Goal: Task Accomplishment & Management: Manage account settings

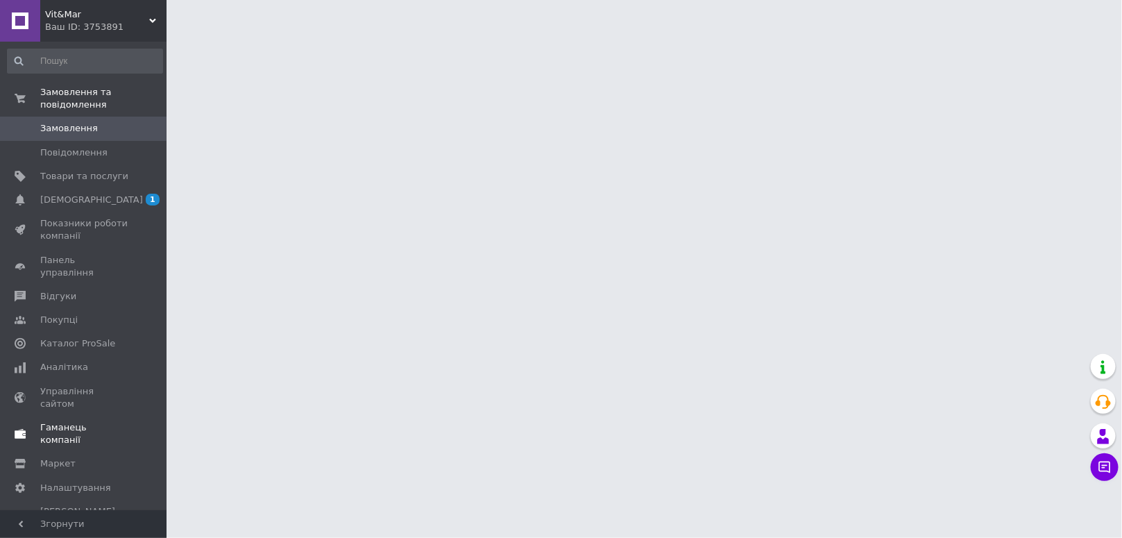
click at [82, 421] on span "Гаманець компанії" at bounding box center [84, 433] width 88 height 25
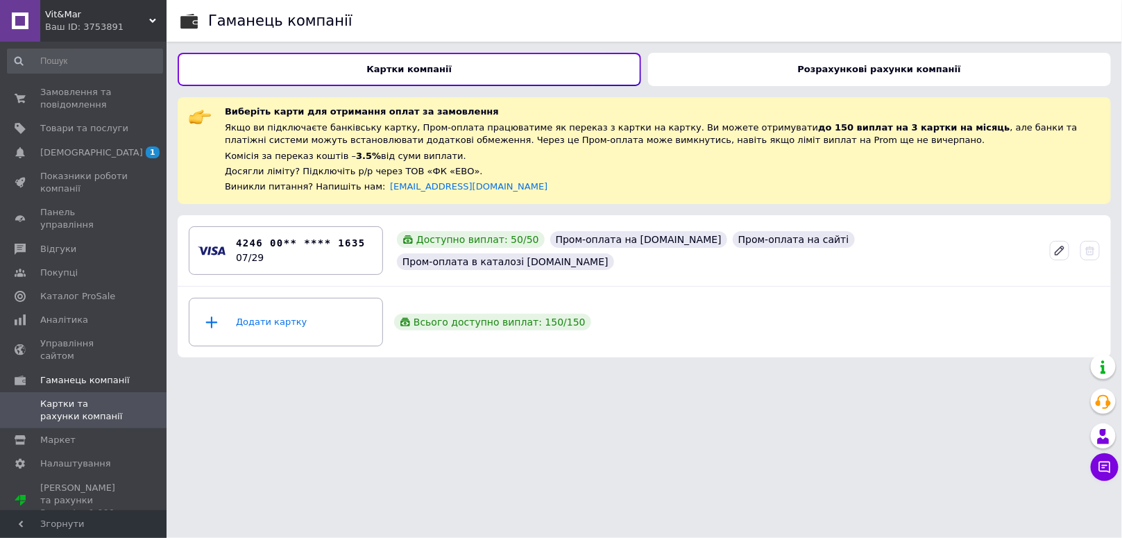
click at [792, 70] on div "Розрахункові рахунки компанії" at bounding box center [880, 69] width 464 height 33
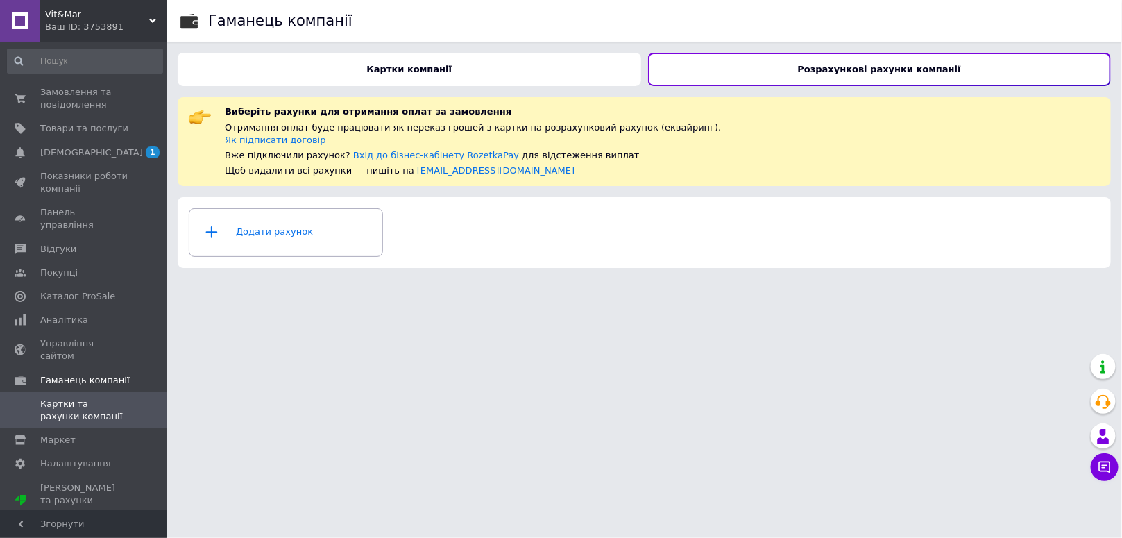
click at [80, 19] on span "Vit&Mar" at bounding box center [97, 14] width 104 height 12
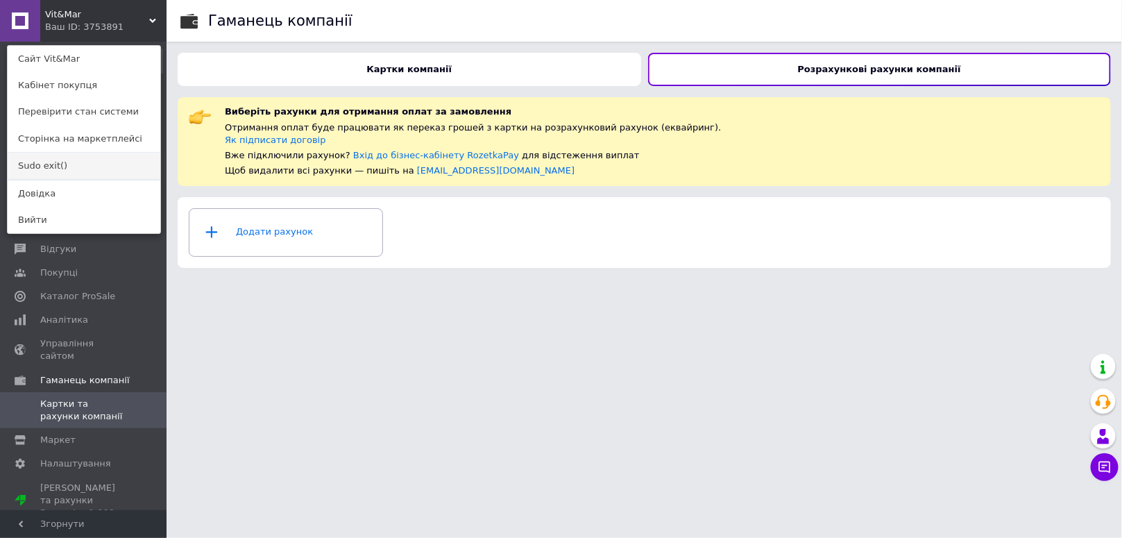
click at [51, 164] on link "Sudo exit()" at bounding box center [84, 166] width 153 height 26
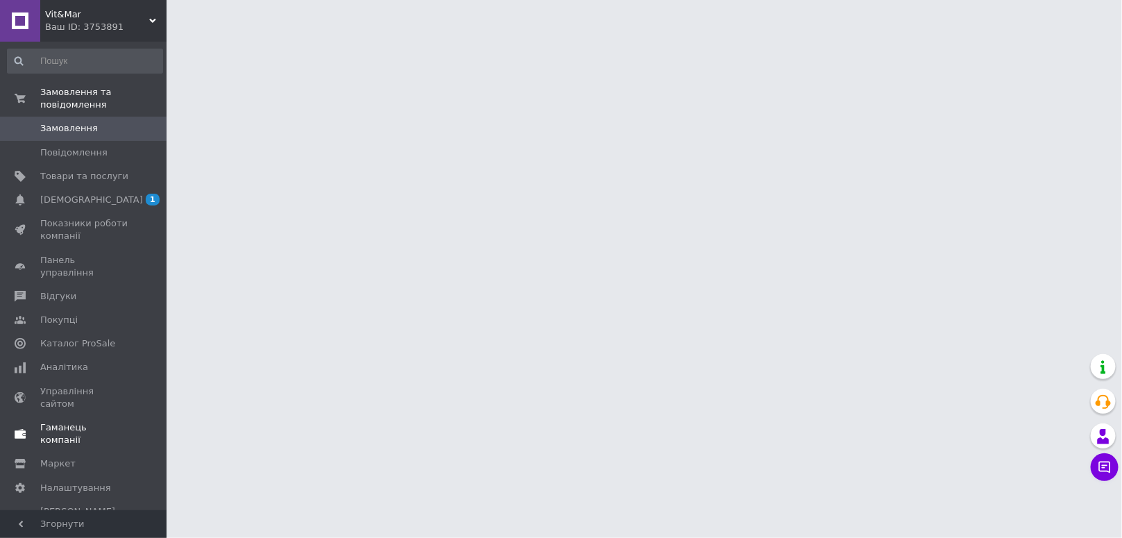
click at [99, 421] on span "Гаманець компанії" at bounding box center [84, 433] width 88 height 25
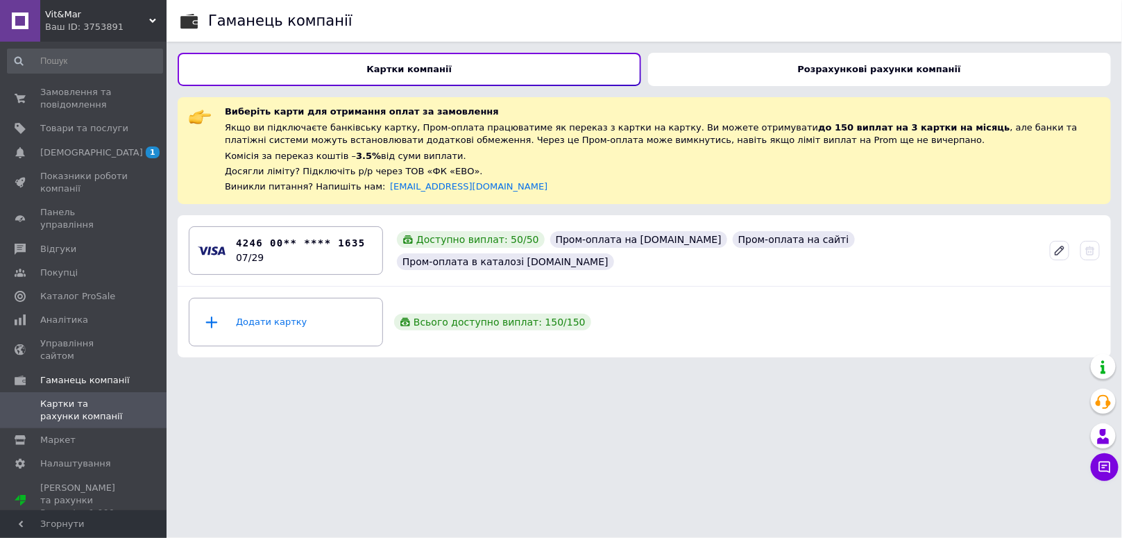
click at [146, 11] on span "Vit&Mar" at bounding box center [97, 14] width 104 height 12
click at [146, 11] on div "Vit&Mar Ваш ID: 3753891 Сайт Vit&Mar Кабінет покупця Перевірити стан системи Ст…" at bounding box center [83, 21] width 167 height 42
click at [141, 15] on span "Vit&Mar" at bounding box center [97, 14] width 104 height 12
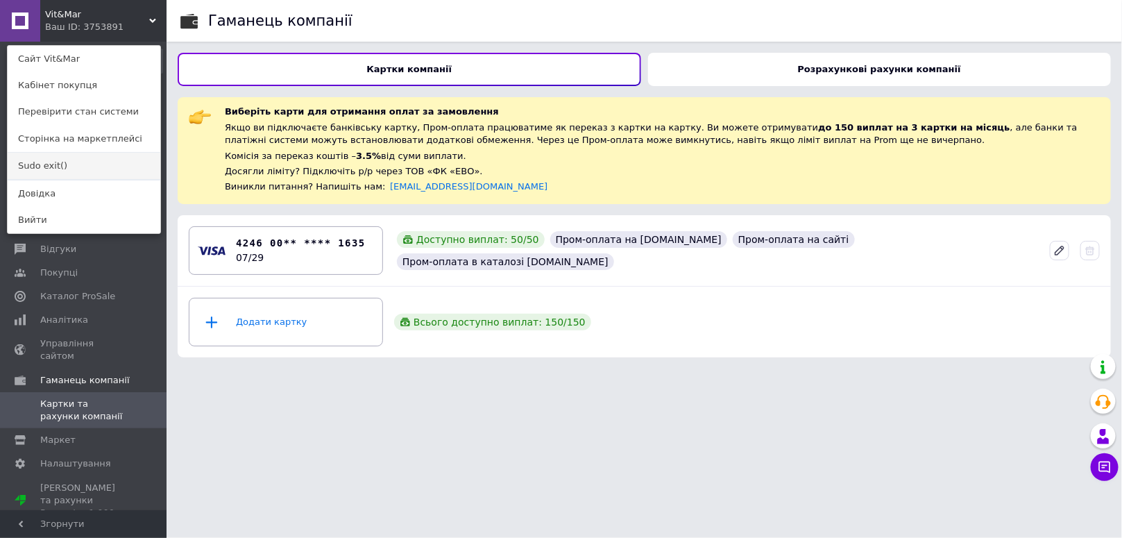
click at [66, 165] on link "Sudo exit()" at bounding box center [84, 166] width 153 height 26
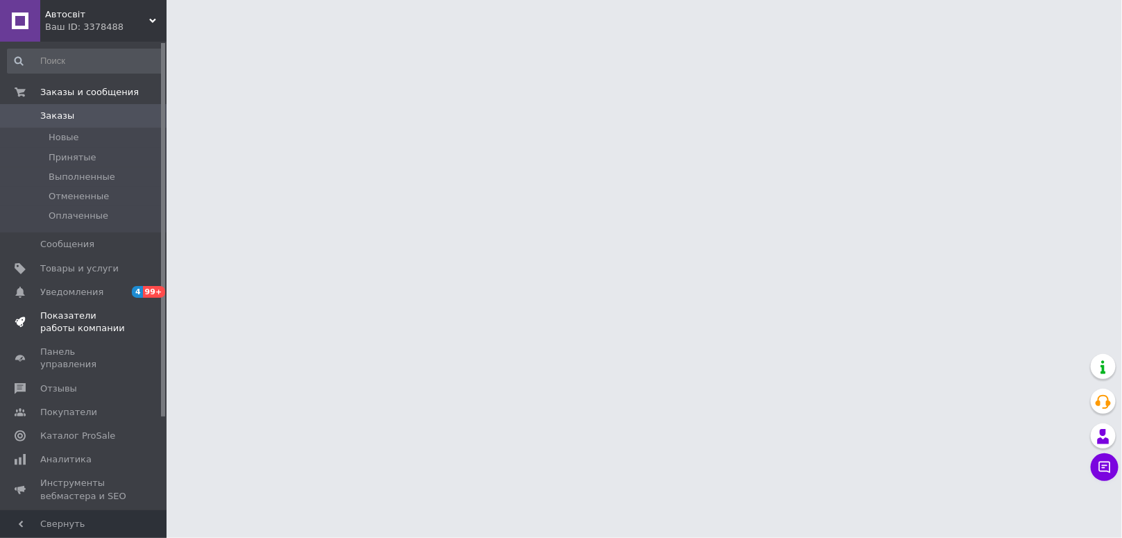
click at [53, 314] on span "Показатели работы компании" at bounding box center [84, 322] width 88 height 25
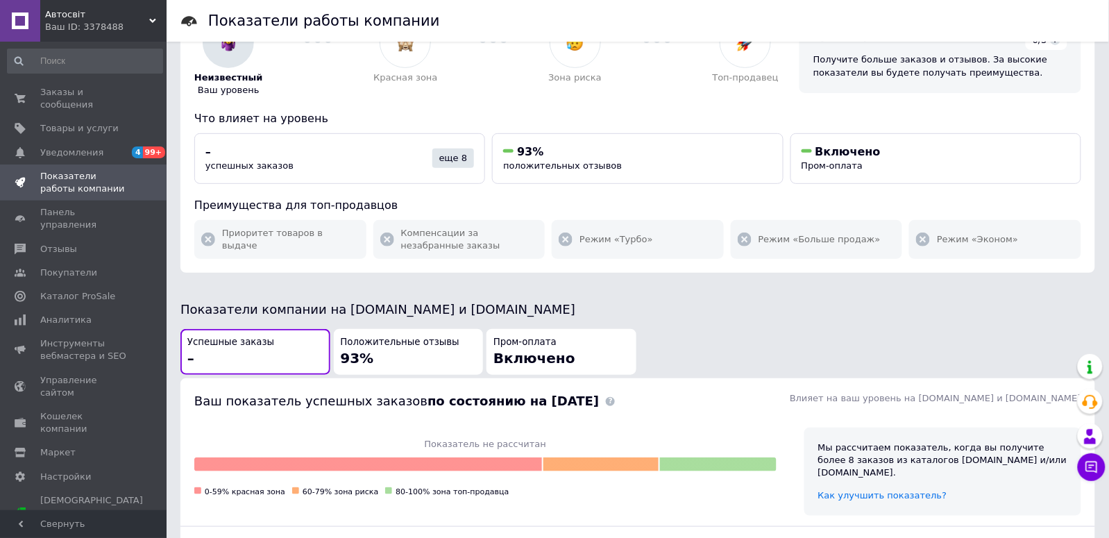
scroll to position [208, 0]
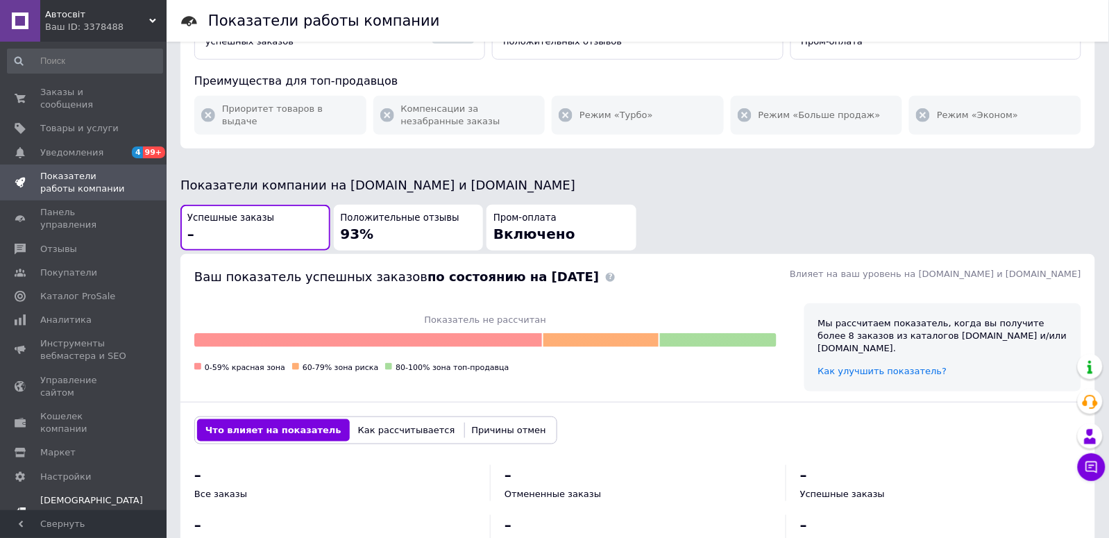
click at [76, 494] on span "Тарифы и счета Prom топ" at bounding box center [91, 513] width 103 height 38
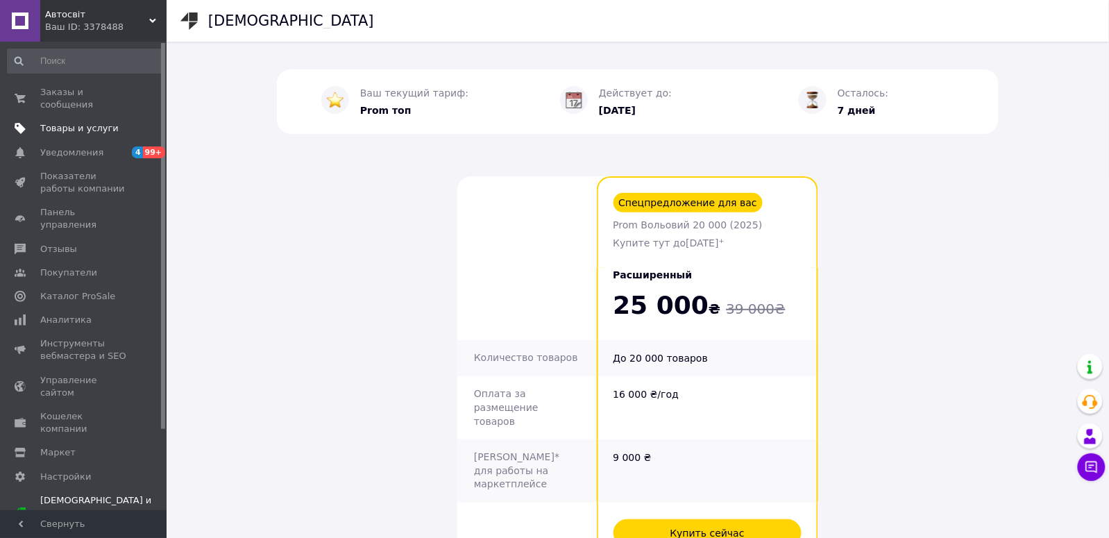
click at [88, 130] on span "Товары и услуги" at bounding box center [79, 128] width 78 height 12
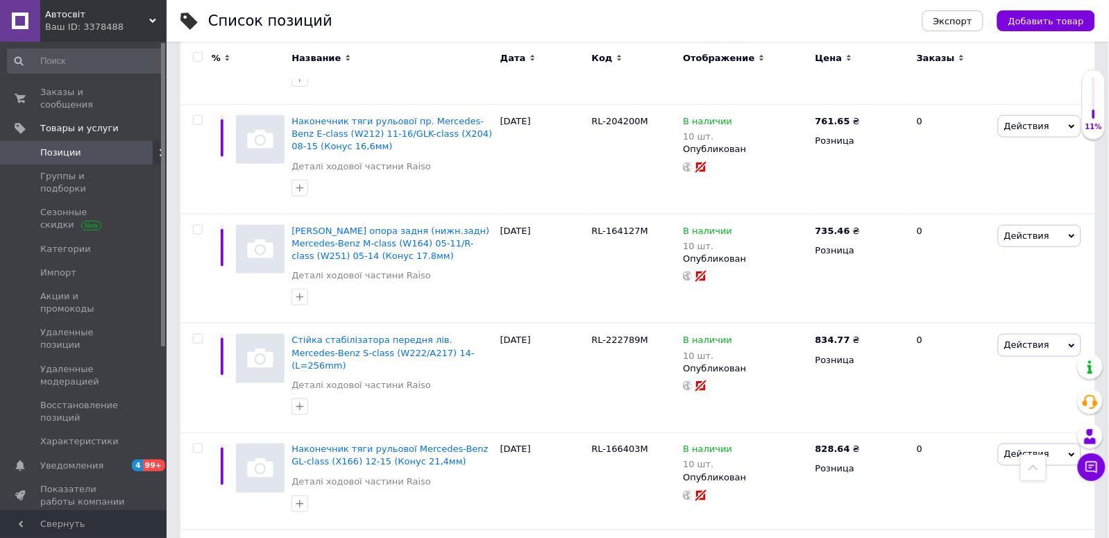
scroll to position [1770, 0]
click at [147, 19] on span "Автосвіт" at bounding box center [97, 14] width 104 height 12
click at [147, 19] on div "Автосвіт Ваш ID: 3378488 Сайт Автосвіт Кабинет покупателя Проверить состояние с…" at bounding box center [83, 21] width 167 height 42
click at [139, 24] on div "Ваш ID: 3378488" at bounding box center [105, 27] width 121 height 12
click at [139, 24] on div "Автосвіт Ваш ID: 3378488 Сайт Автосвіт Кабинет покупателя Проверить состояние с…" at bounding box center [83, 21] width 167 height 42
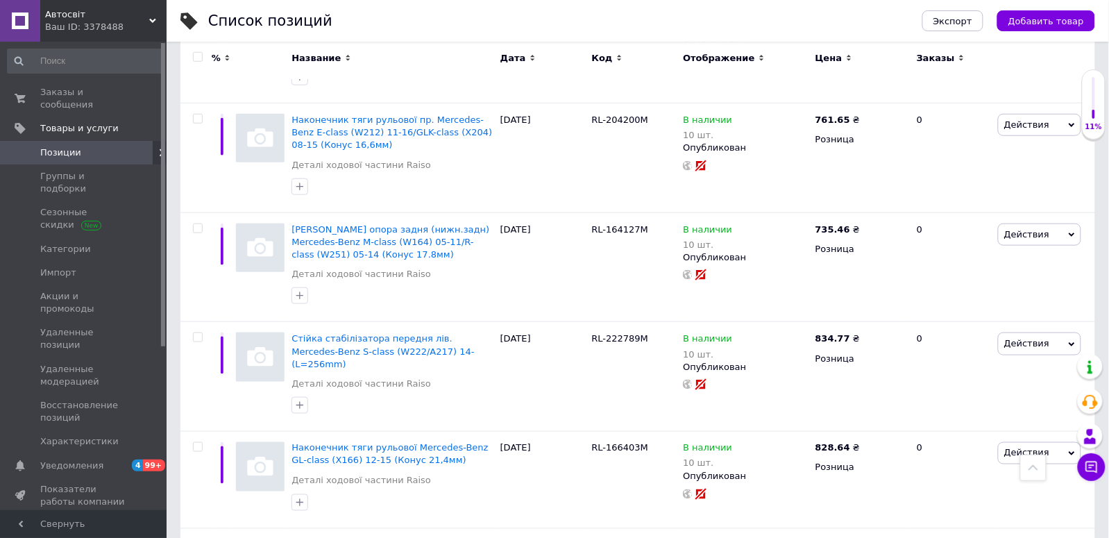
click at [139, 28] on div "Ваш ID: 3378488" at bounding box center [105, 27] width 121 height 12
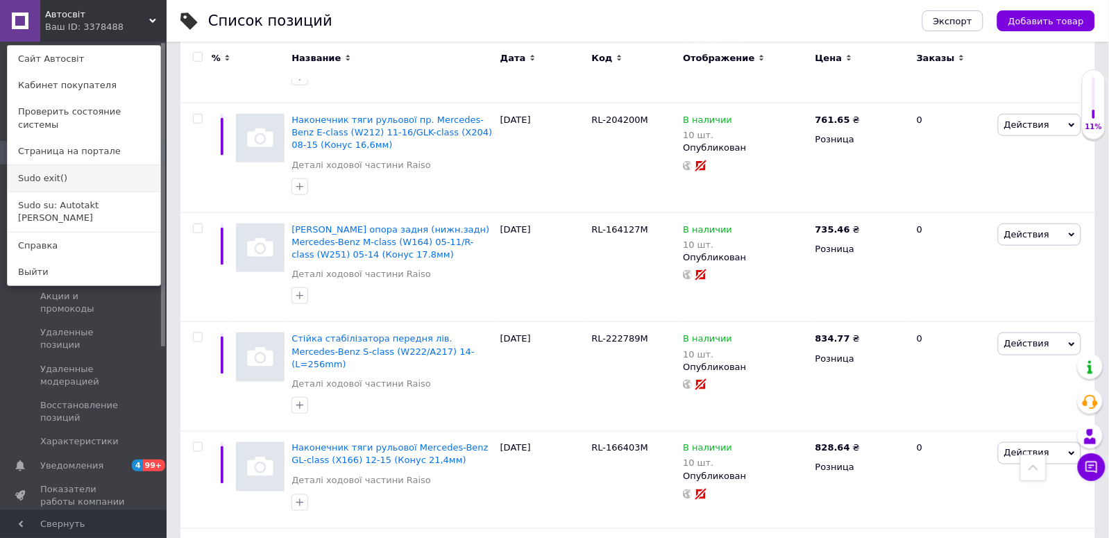
click at [45, 165] on link "Sudo exit()" at bounding box center [84, 178] width 153 height 26
click at [45, 158] on span "Позиции" at bounding box center [60, 152] width 41 height 12
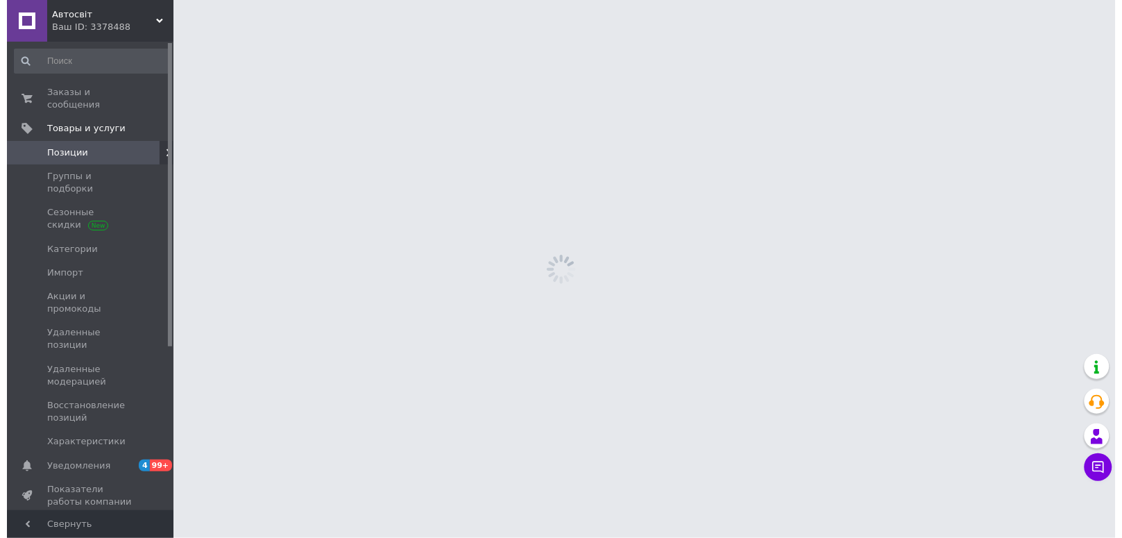
scroll to position [0, 0]
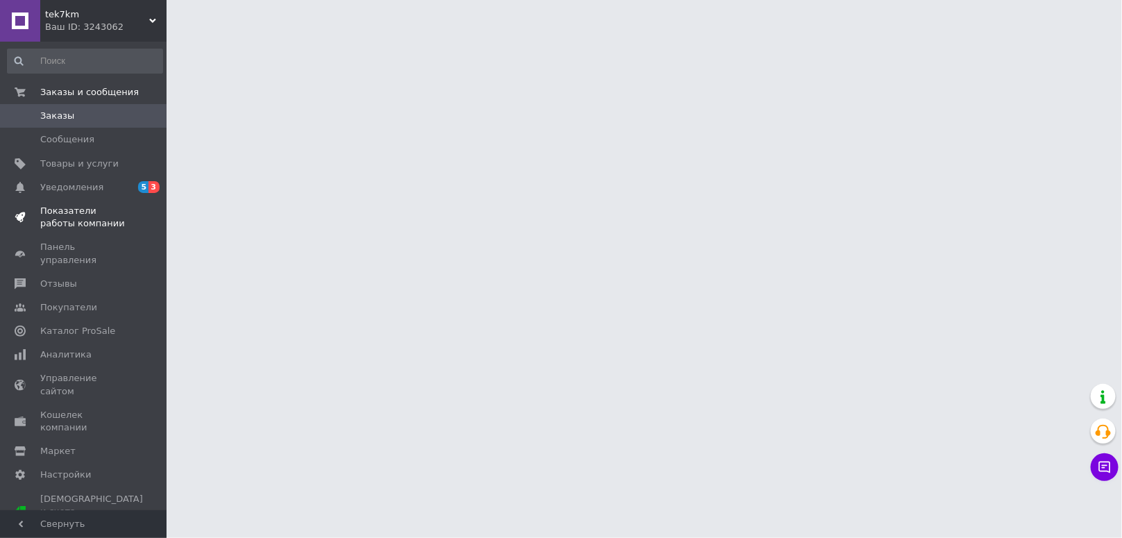
click at [78, 206] on span "Показатели работы компании" at bounding box center [84, 217] width 88 height 25
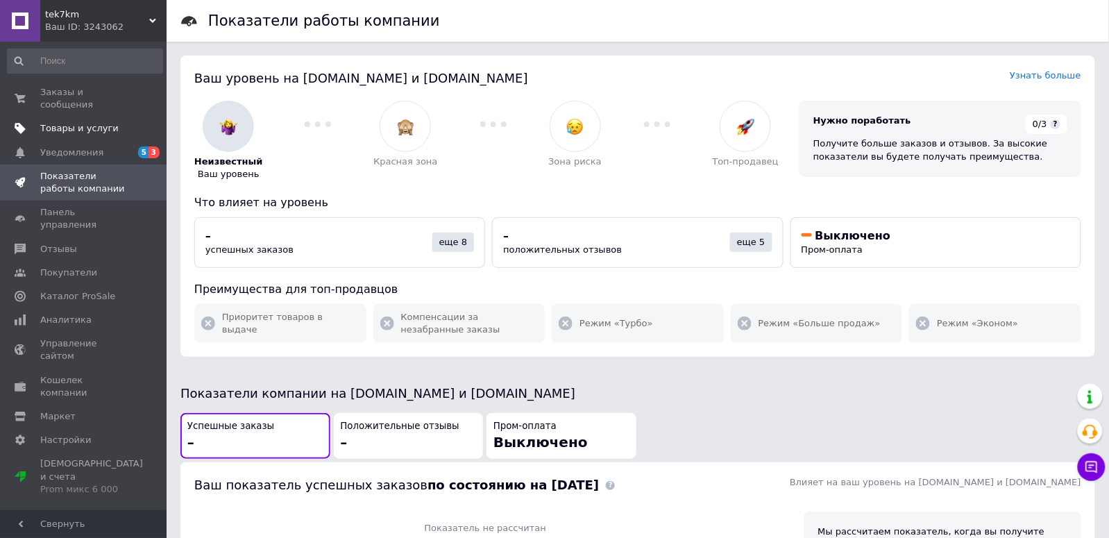
click at [73, 124] on span "Товары и услуги" at bounding box center [79, 128] width 78 height 12
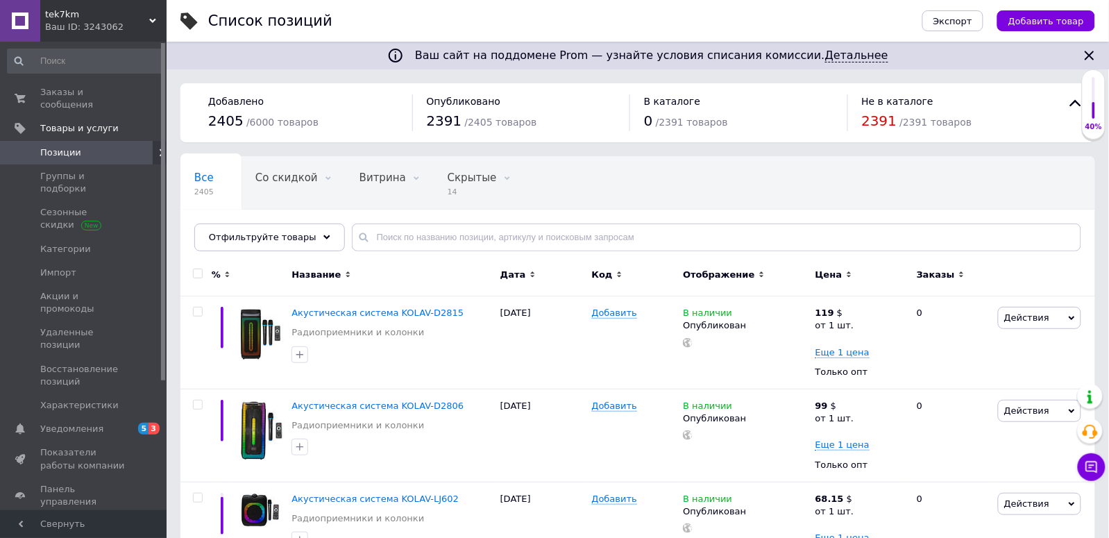
click at [148, 10] on span "tek7km" at bounding box center [97, 14] width 104 height 12
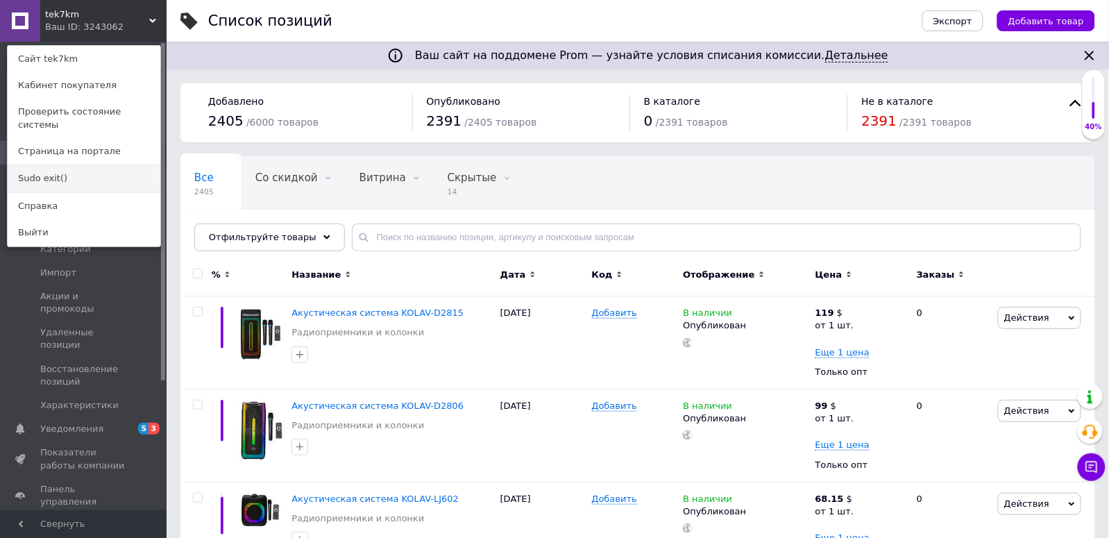
click at [56, 165] on link "Sudo exit()" at bounding box center [84, 178] width 153 height 26
click at [56, 163] on link "Позиции" at bounding box center [85, 153] width 170 height 24
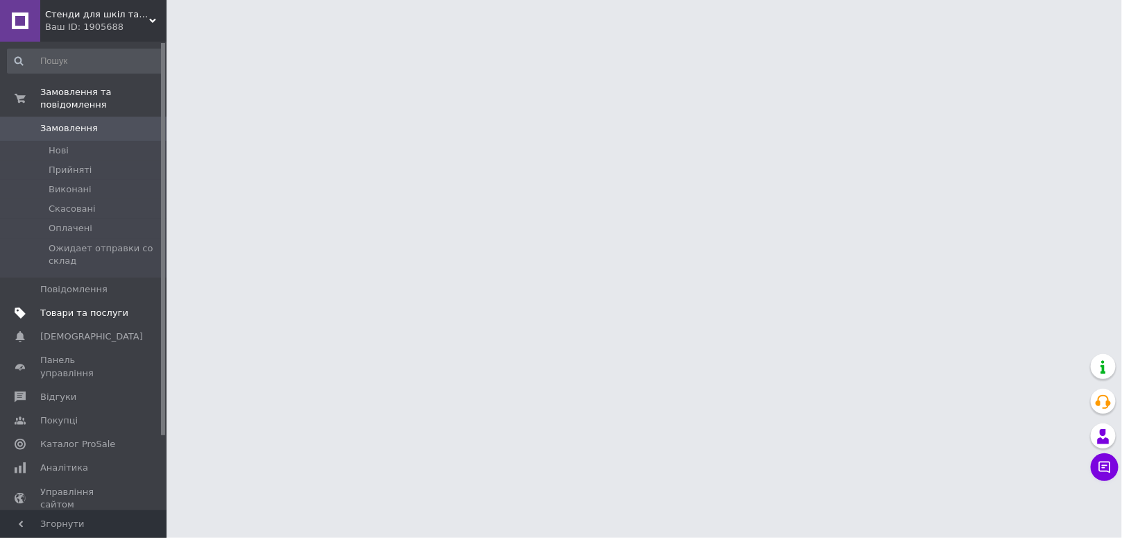
click at [68, 314] on span "Товари та послуги" at bounding box center [84, 313] width 88 height 12
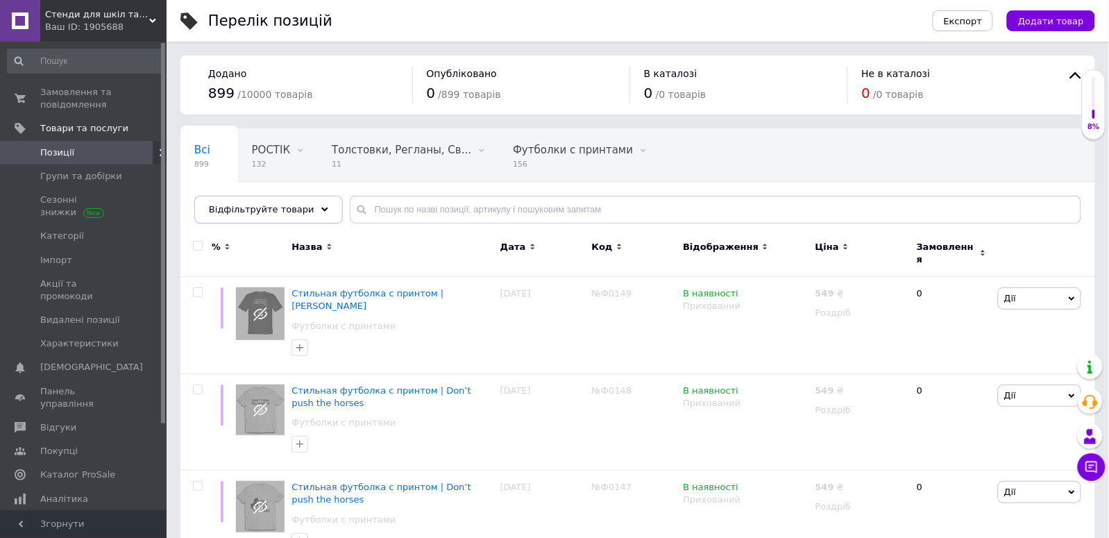
click at [295, 208] on span "Відфільтруйте товари" at bounding box center [262, 209] width 106 height 10
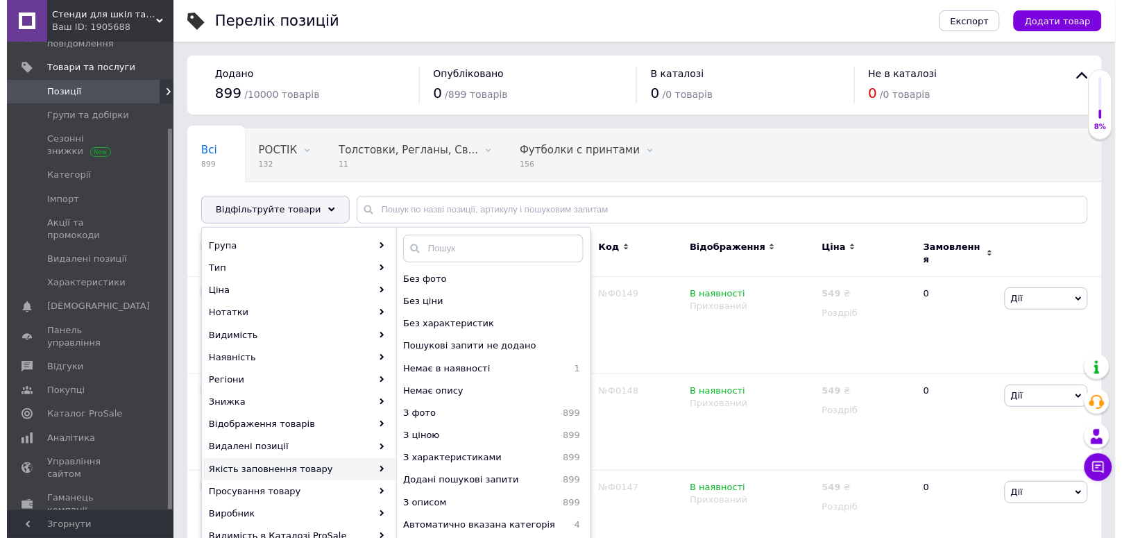
scroll to position [106, 0]
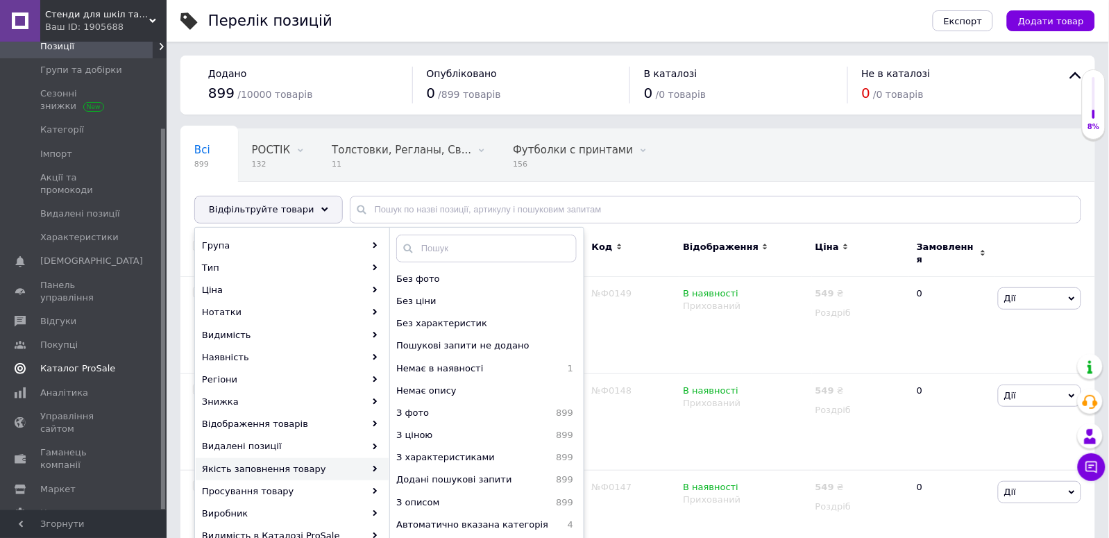
click at [70, 362] on span "Каталог ProSale" at bounding box center [77, 368] width 75 height 12
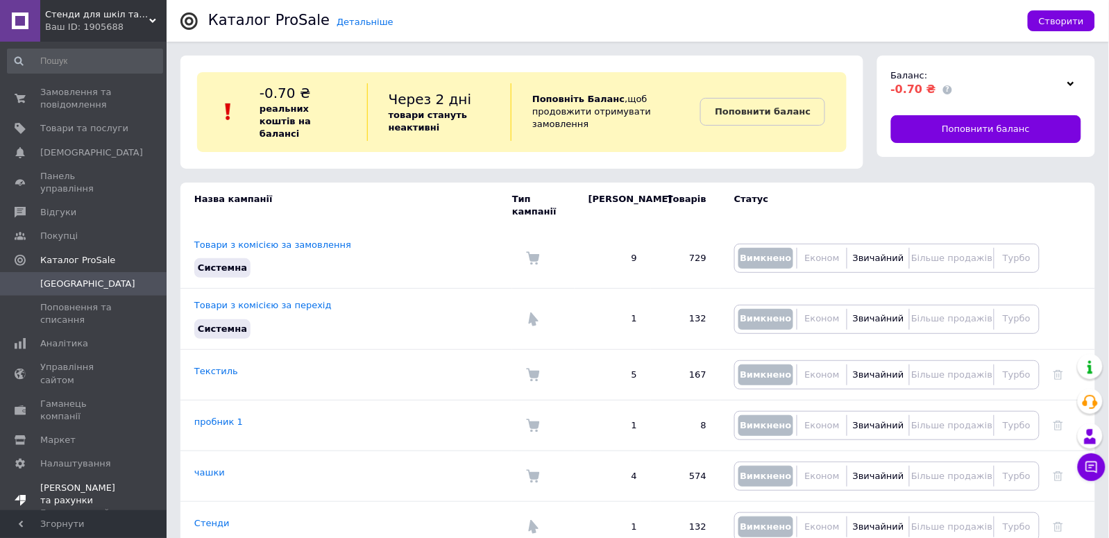
click at [67, 507] on div "Безкоштовний" at bounding box center [84, 513] width 88 height 12
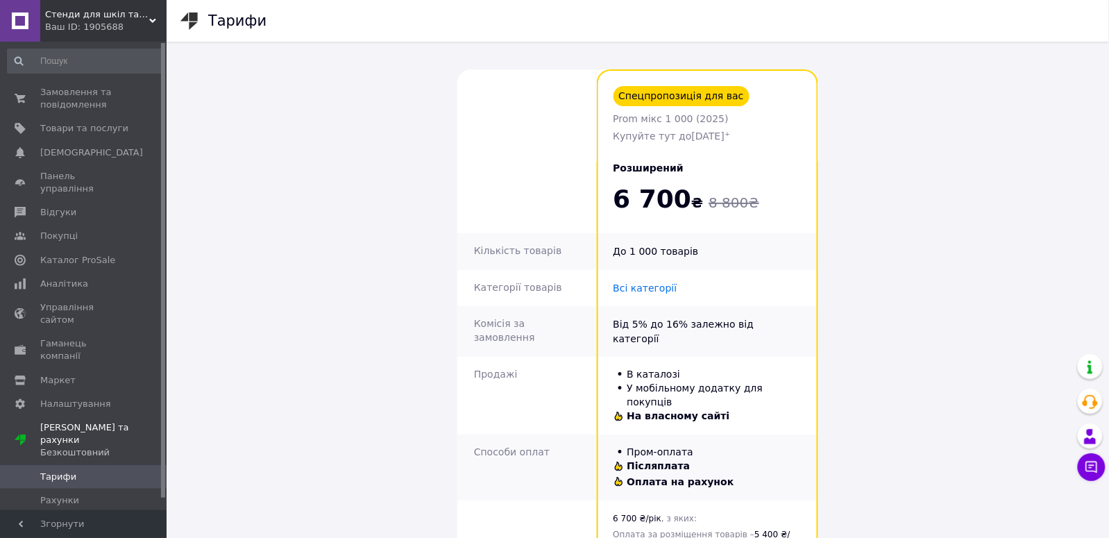
click at [129, 31] on div "Ваш ID: 1905688" at bounding box center [105, 27] width 121 height 12
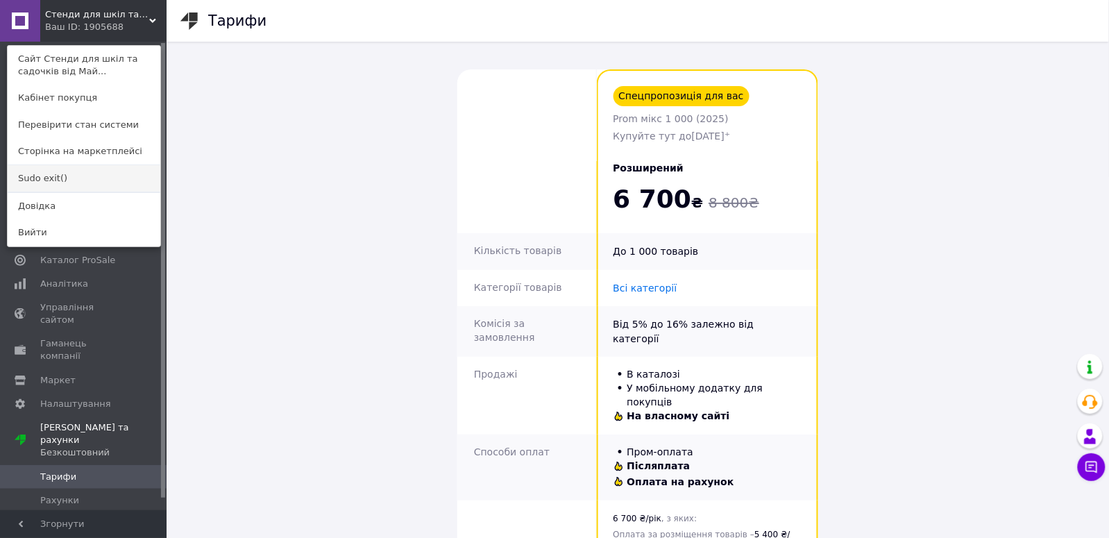
click at [54, 178] on link "Sudo exit()" at bounding box center [84, 178] width 153 height 26
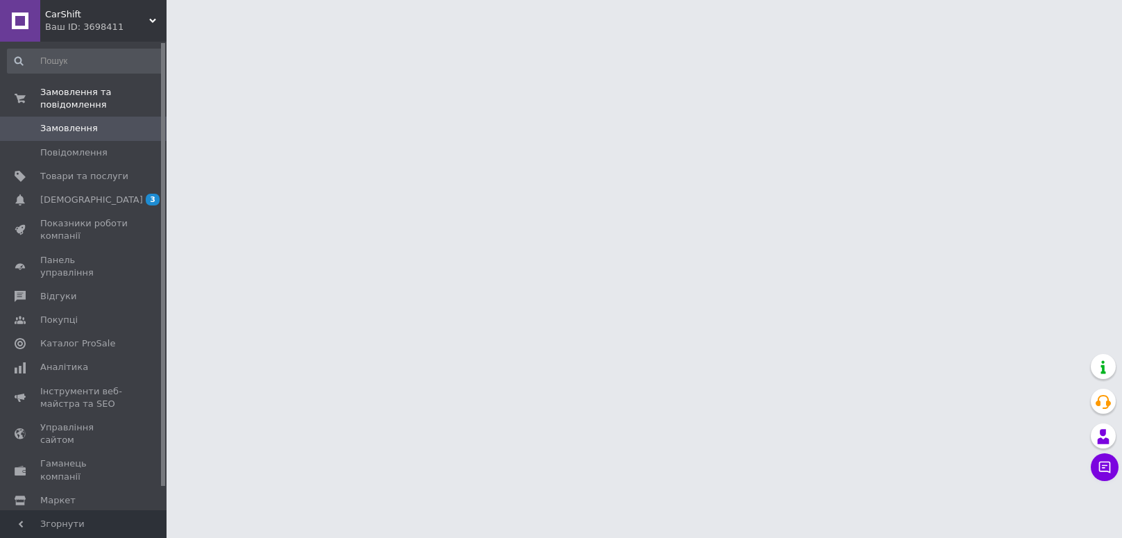
click at [78, 222] on span "Показники роботи компанії" at bounding box center [84, 229] width 88 height 25
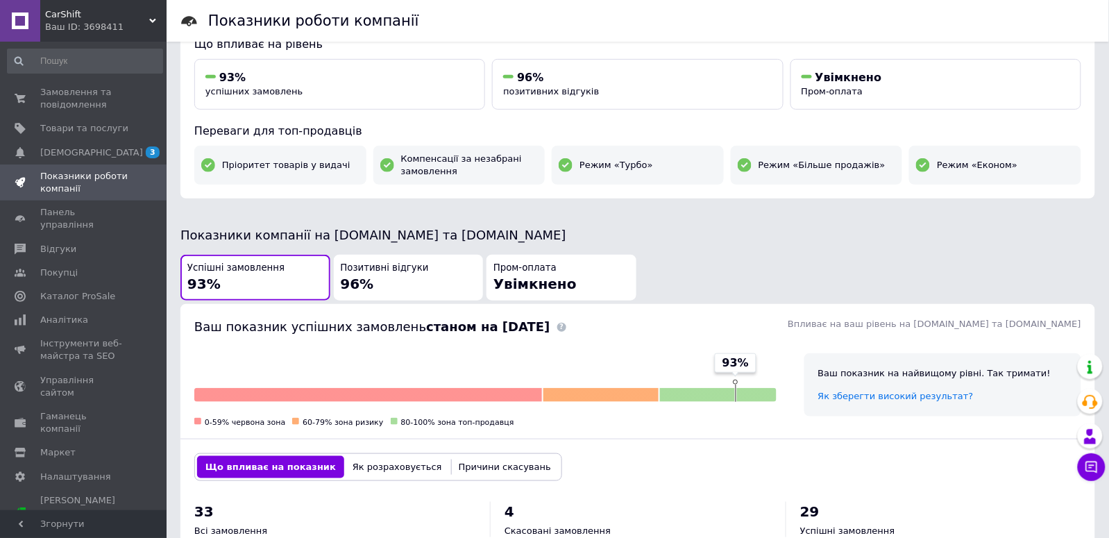
scroll to position [416, 0]
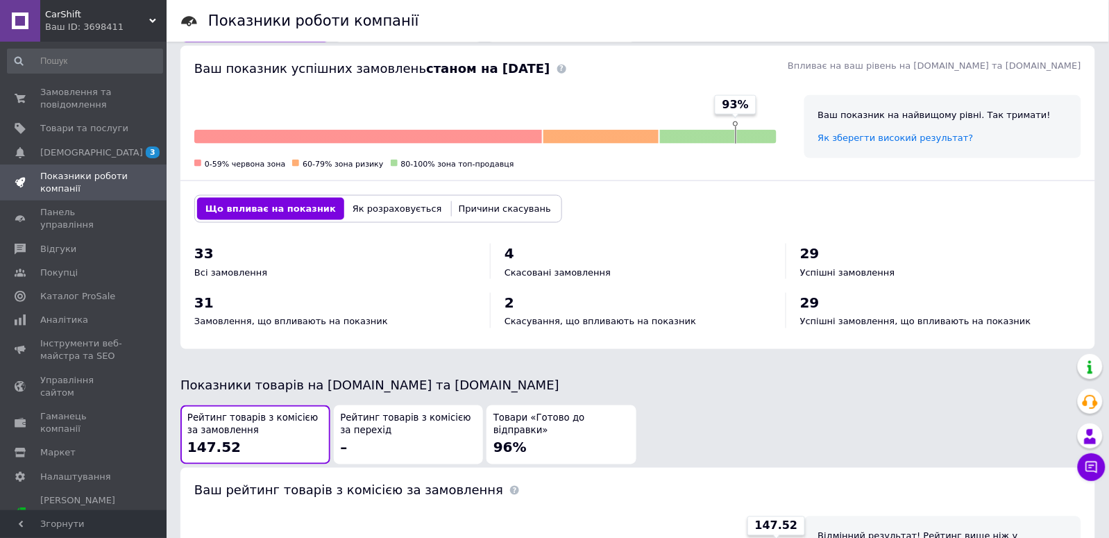
click at [142, 15] on span "CarShift" at bounding box center [97, 14] width 104 height 12
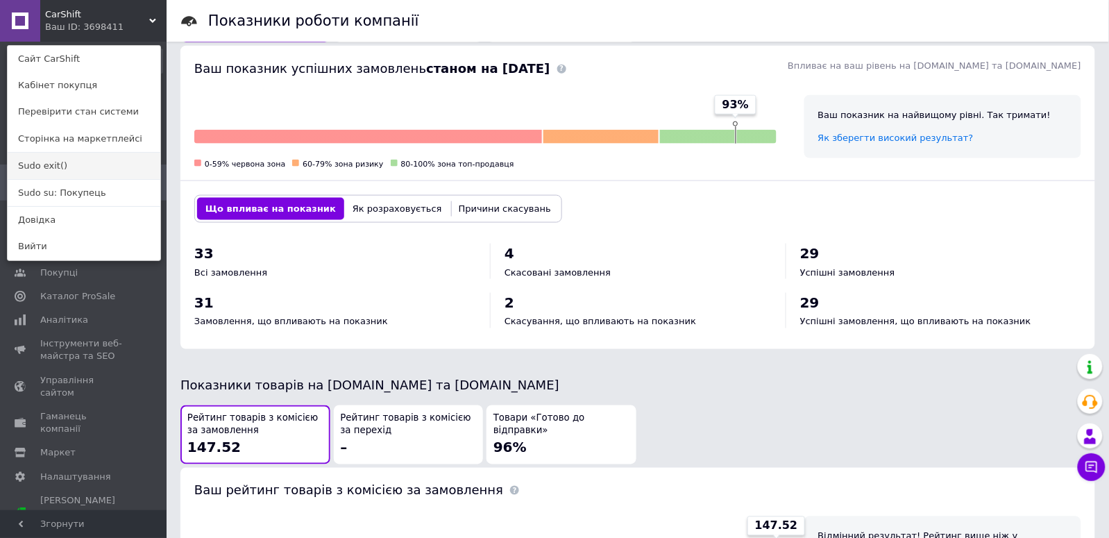
click at [44, 165] on link "Sudo exit()" at bounding box center [84, 166] width 153 height 26
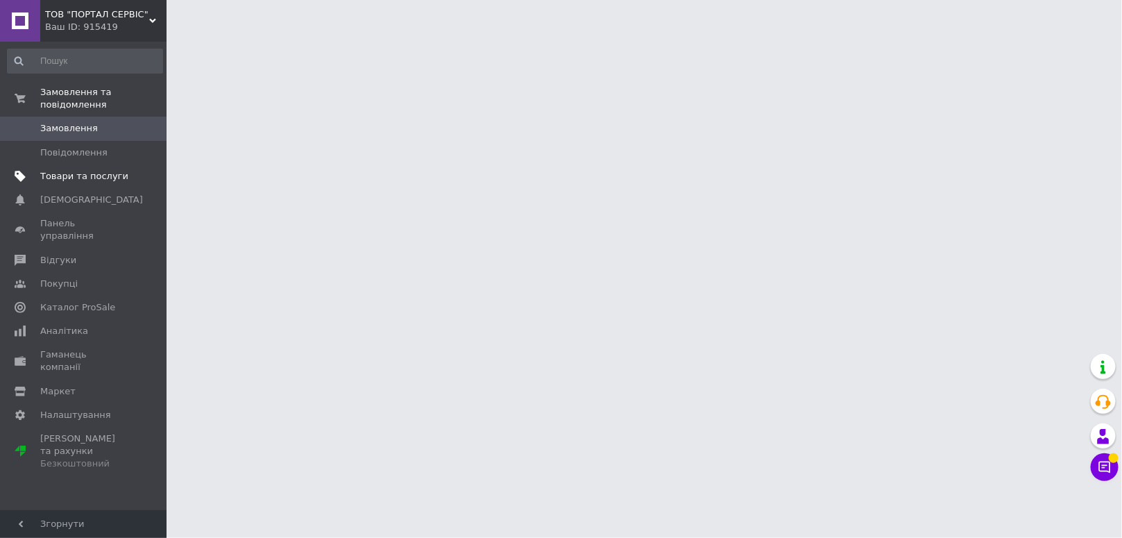
click at [82, 180] on span "Товари та послуги" at bounding box center [84, 176] width 88 height 12
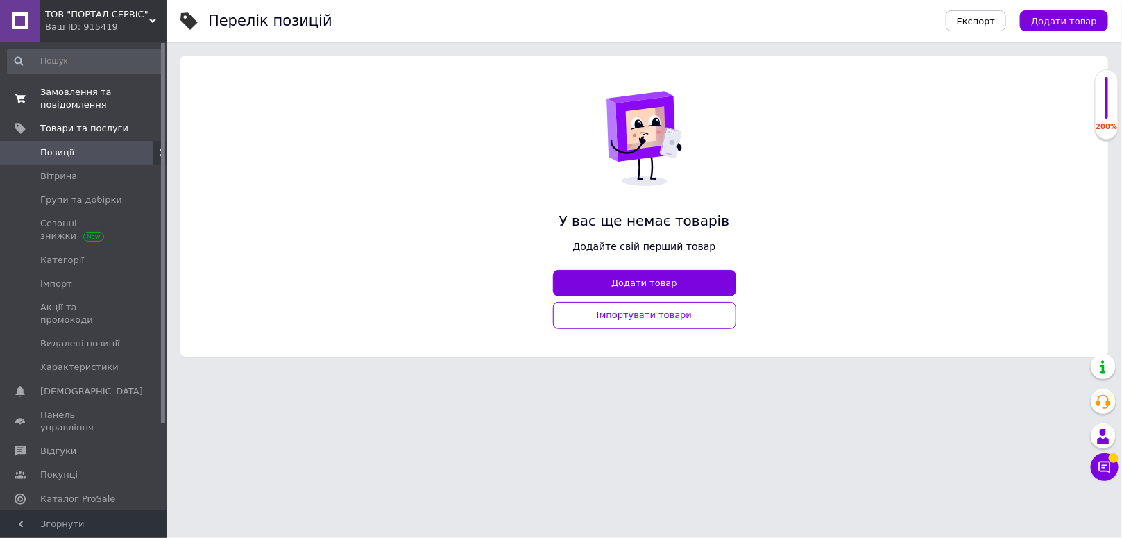
click at [92, 99] on span "Замовлення та повідомлення" at bounding box center [84, 98] width 88 height 25
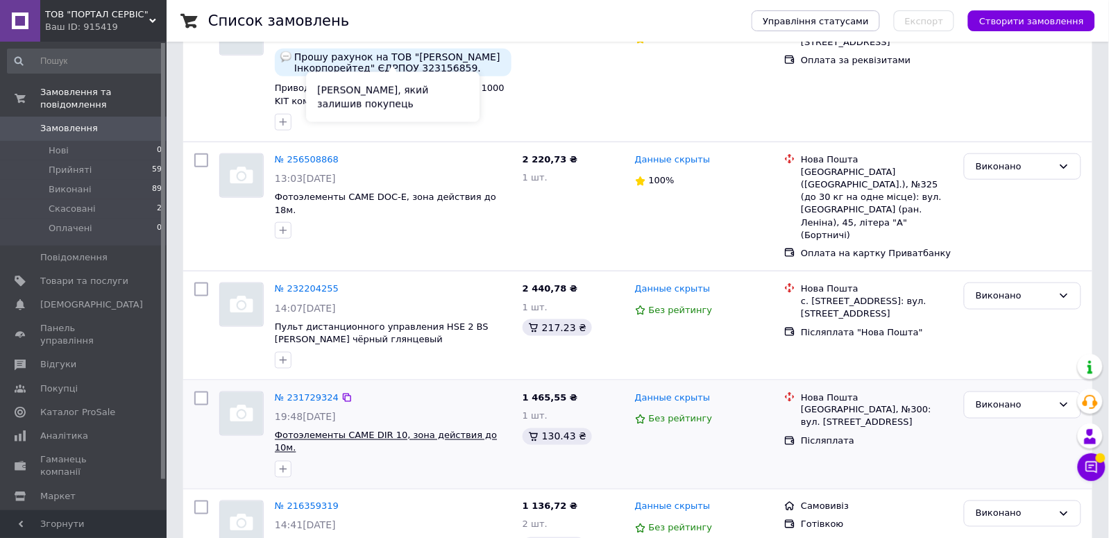
scroll to position [416, 0]
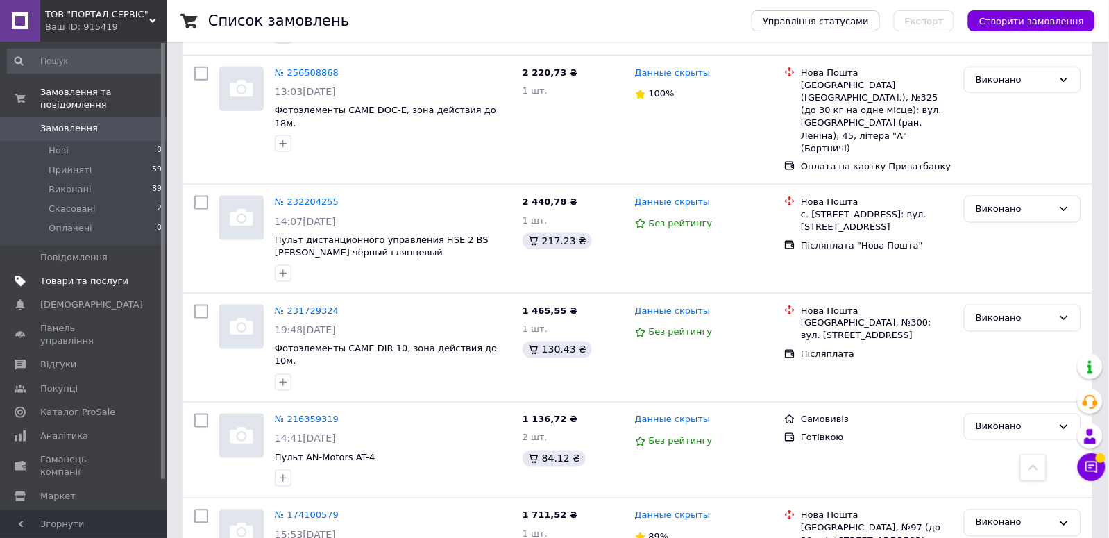
click at [81, 279] on span "Товари та послуги" at bounding box center [84, 281] width 88 height 12
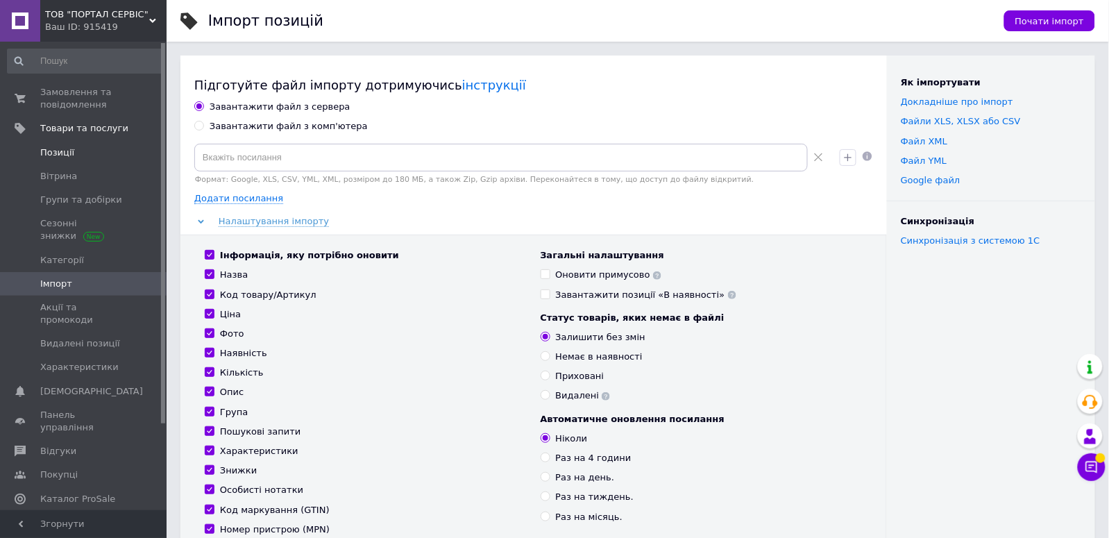
click at [71, 158] on span "Позиції" at bounding box center [84, 152] width 88 height 12
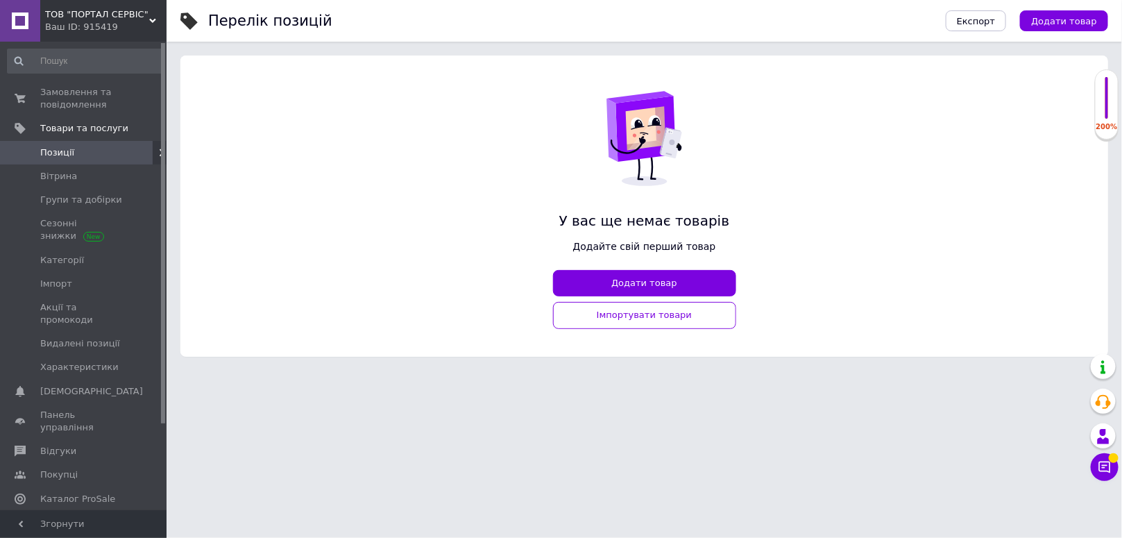
click at [135, 23] on div "Ваш ID: 915419" at bounding box center [105, 27] width 121 height 12
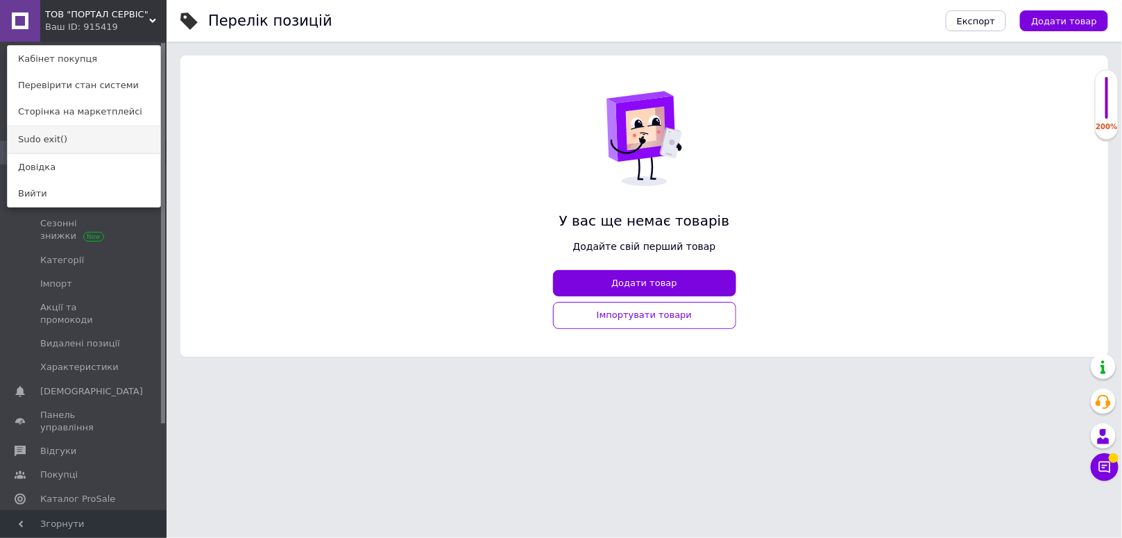
click at [49, 141] on link "Sudo exit()" at bounding box center [84, 139] width 153 height 26
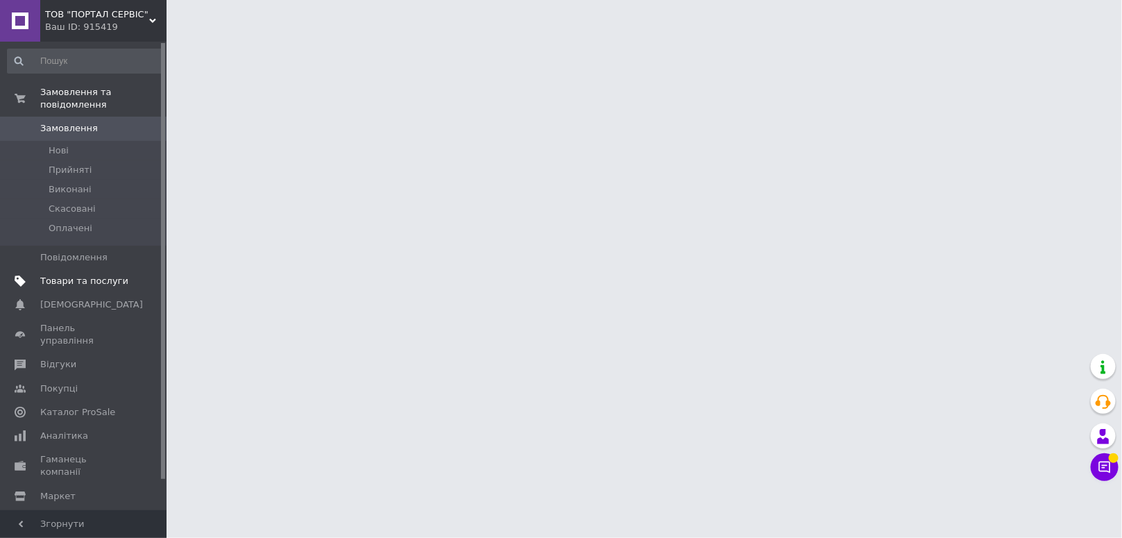
click at [81, 285] on span "Товари та послуги" at bounding box center [84, 281] width 88 height 12
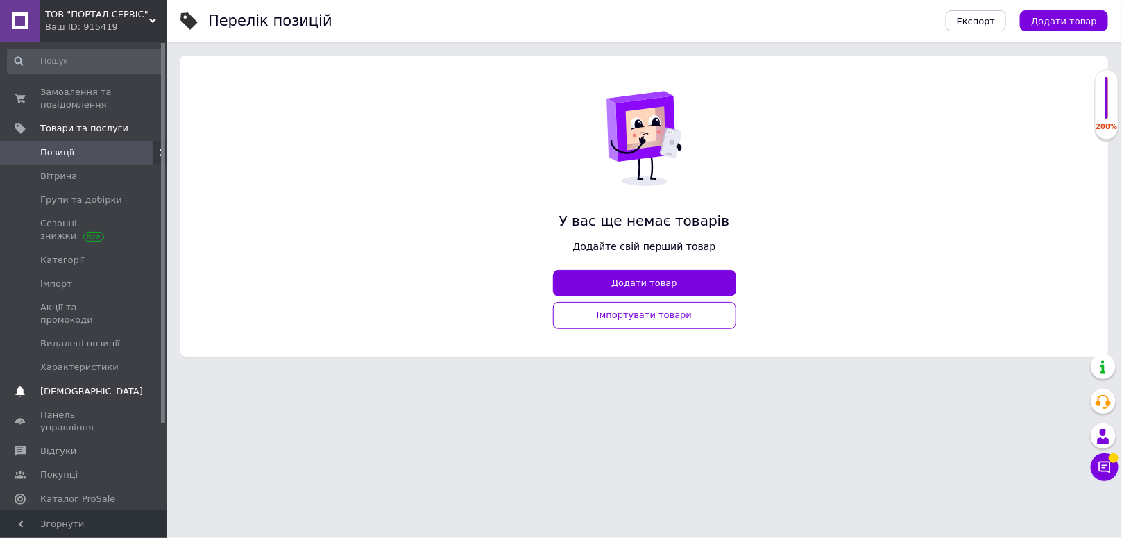
click at [56, 385] on span "[DEMOGRAPHIC_DATA]" at bounding box center [91, 391] width 103 height 12
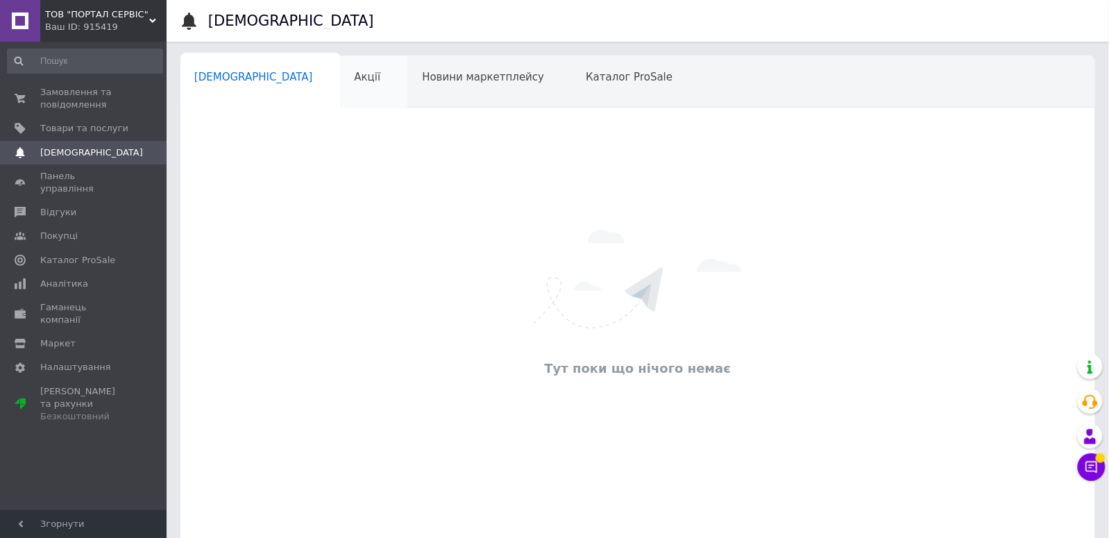
click at [355, 81] on span "Акції" at bounding box center [368, 77] width 26 height 12
click at [408, 82] on div "Новини маркетплейсу" at bounding box center [490, 82] width 164 height 53
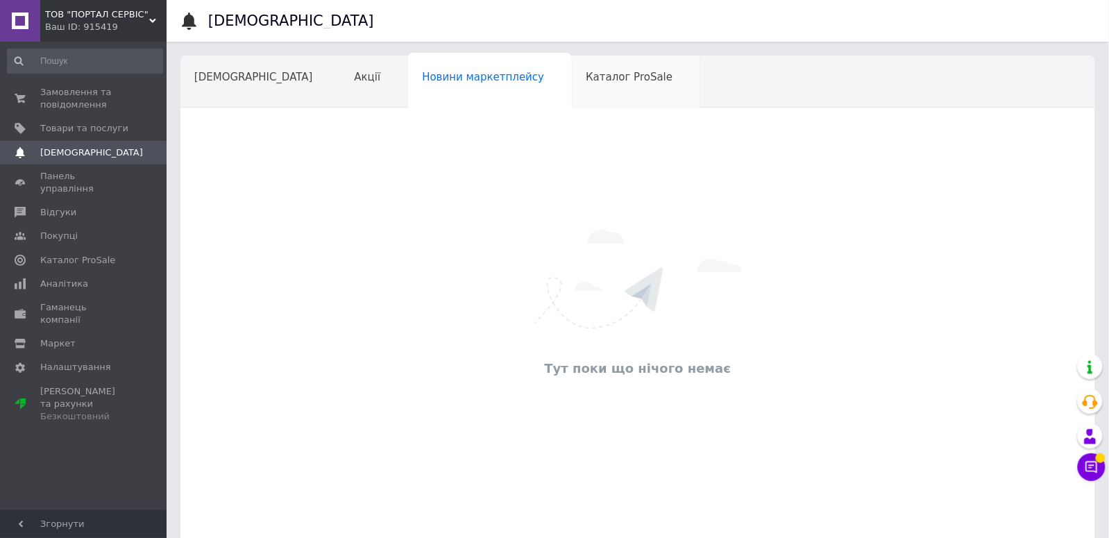
click at [586, 81] on span "Каталог ProSale" at bounding box center [629, 77] width 87 height 12
click at [305, 124] on span "Навчання та заходи" at bounding box center [249, 130] width 110 height 12
click at [217, 74] on span "[DEMOGRAPHIC_DATA]" at bounding box center [253, 77] width 119 height 12
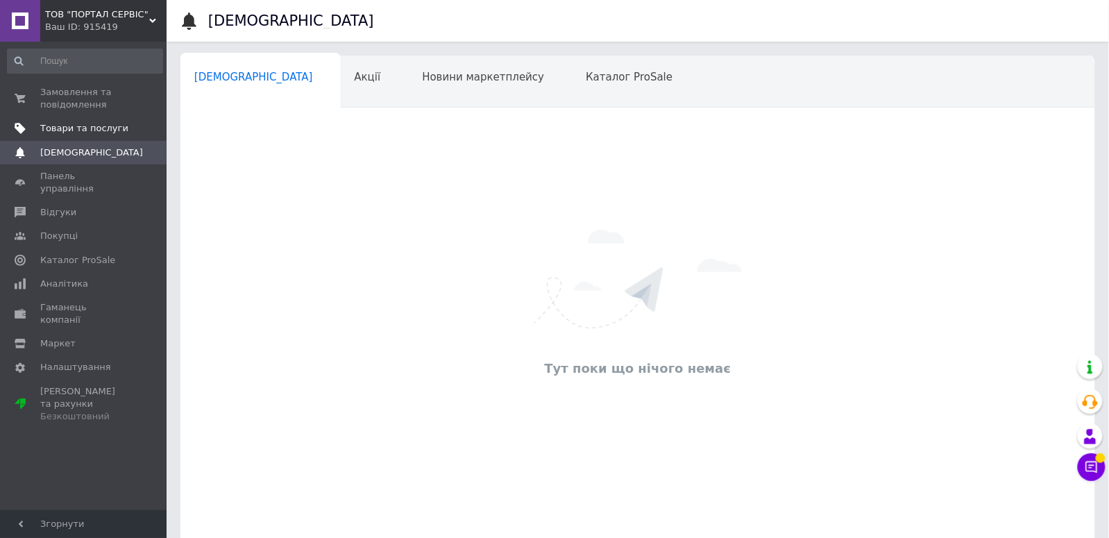
click at [80, 130] on span "Товари та послуги" at bounding box center [84, 128] width 88 height 12
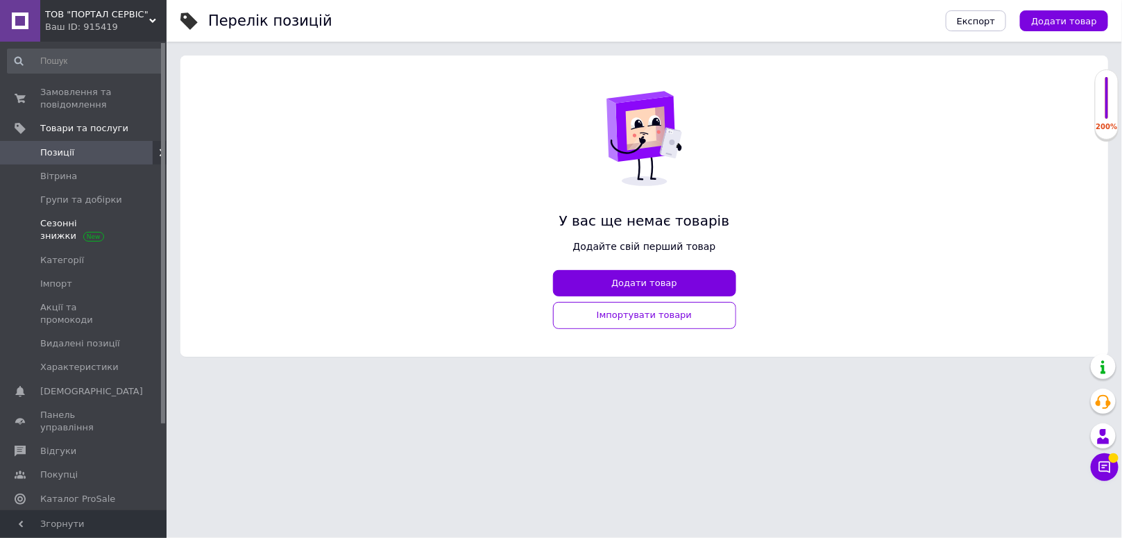
click at [45, 223] on span "Сезонні знижки" at bounding box center [84, 229] width 88 height 25
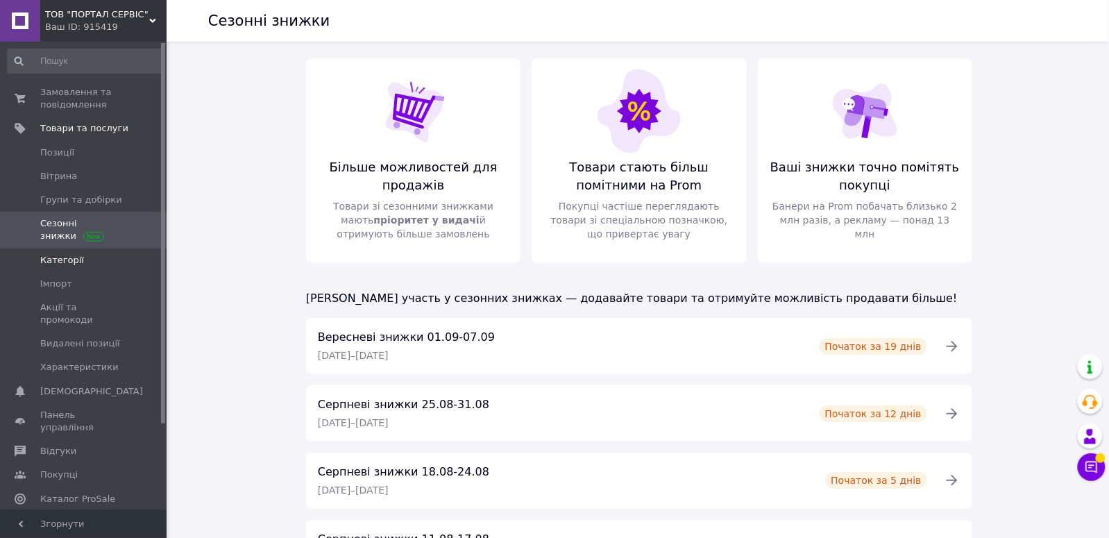
click at [69, 260] on span "Категорії" at bounding box center [62, 260] width 44 height 12
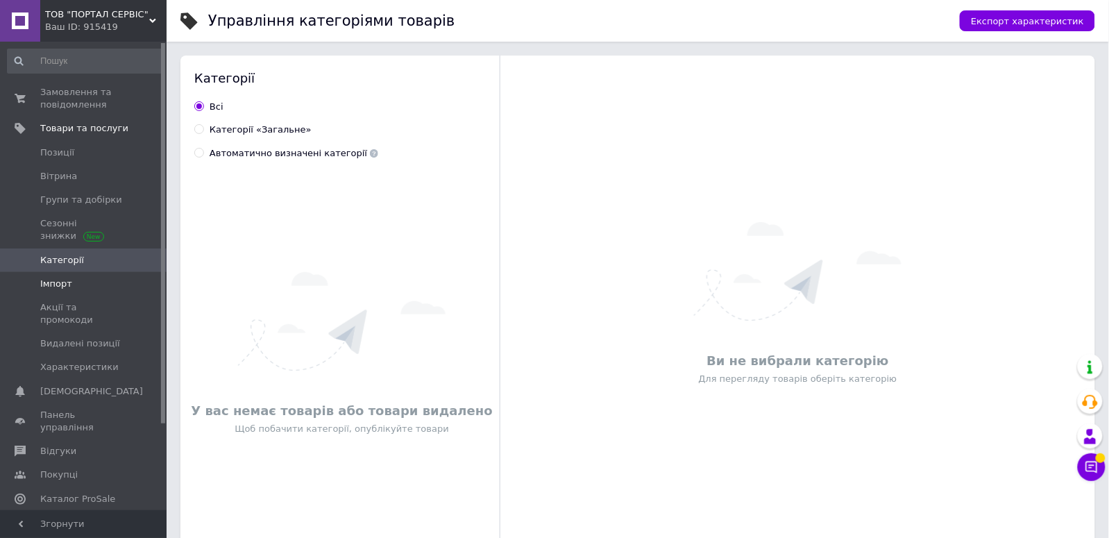
click at [60, 289] on span "Імпорт" at bounding box center [56, 284] width 32 height 12
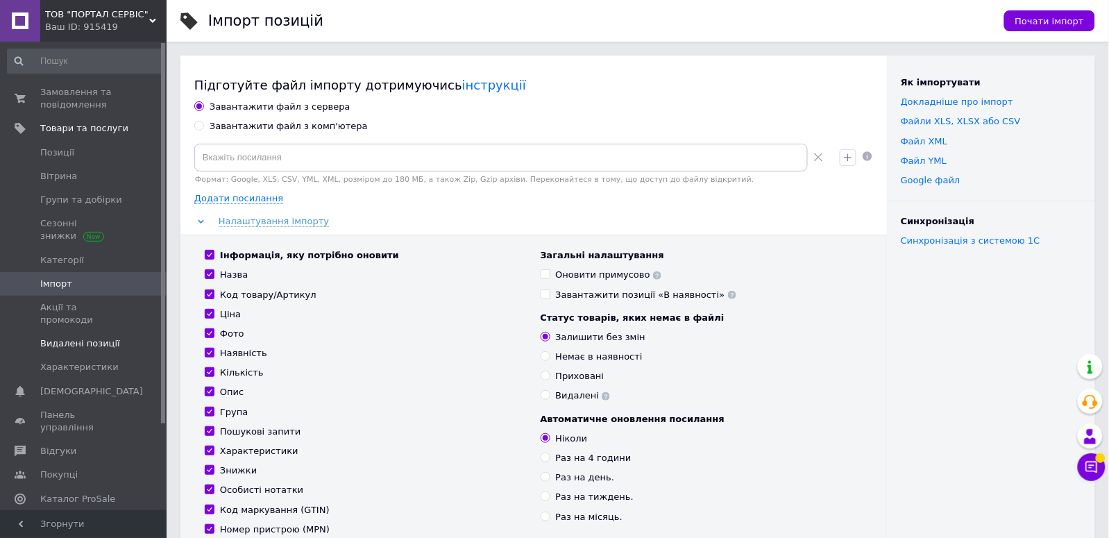
click at [77, 337] on span "Видалені позиції" at bounding box center [80, 343] width 80 height 12
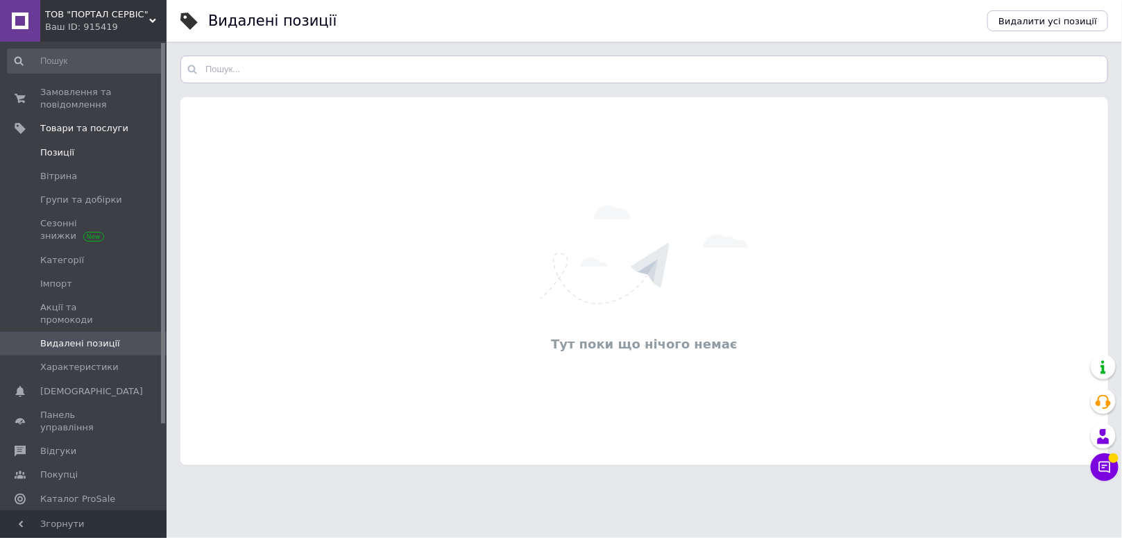
click at [67, 157] on span "Позиції" at bounding box center [57, 152] width 34 height 12
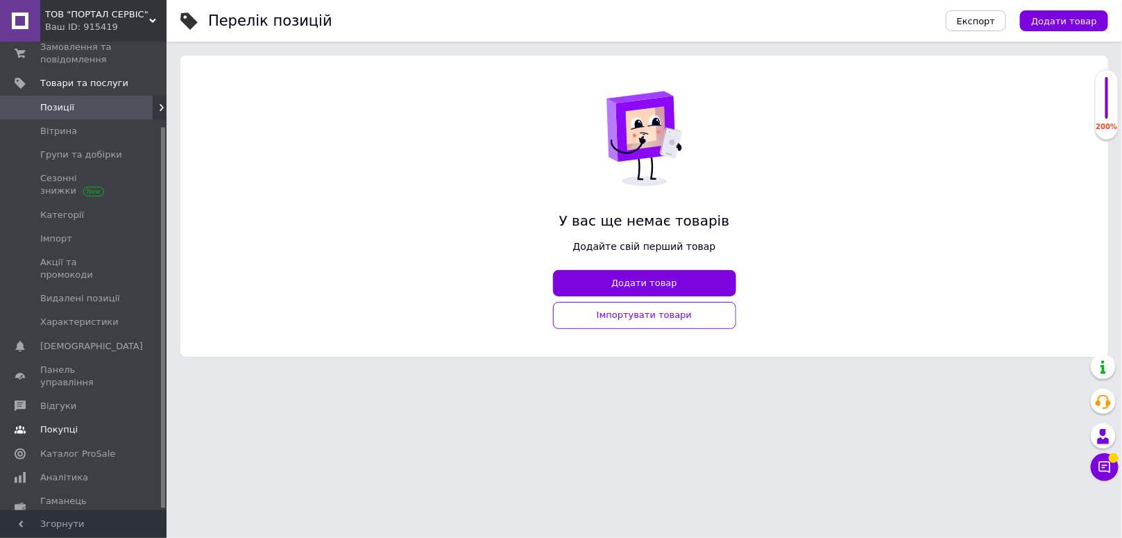
scroll to position [106, 0]
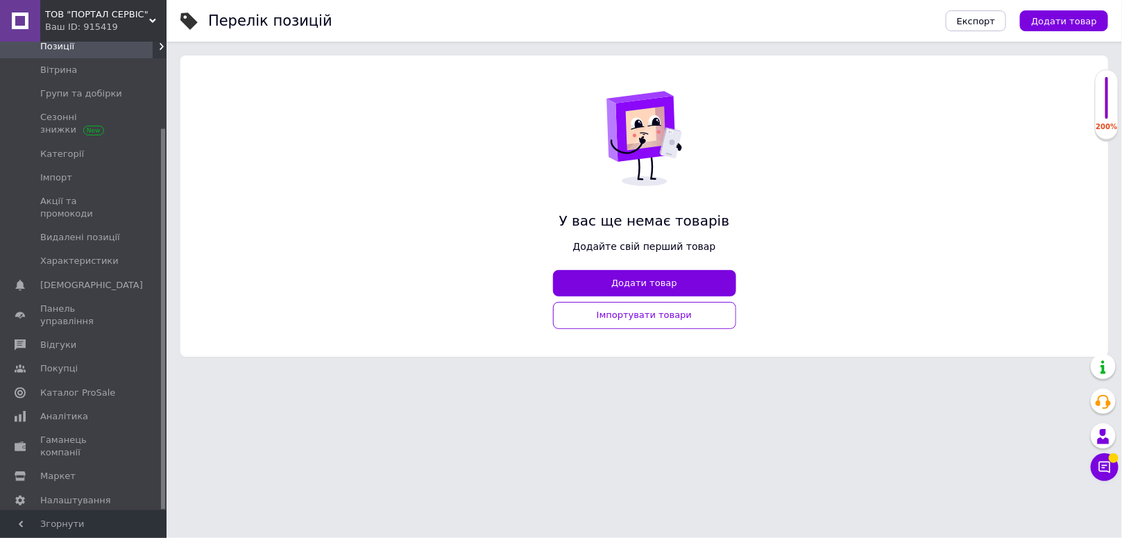
click at [85, 518] on span "[PERSON_NAME] та рахунки Безкоштовний" at bounding box center [84, 537] width 88 height 38
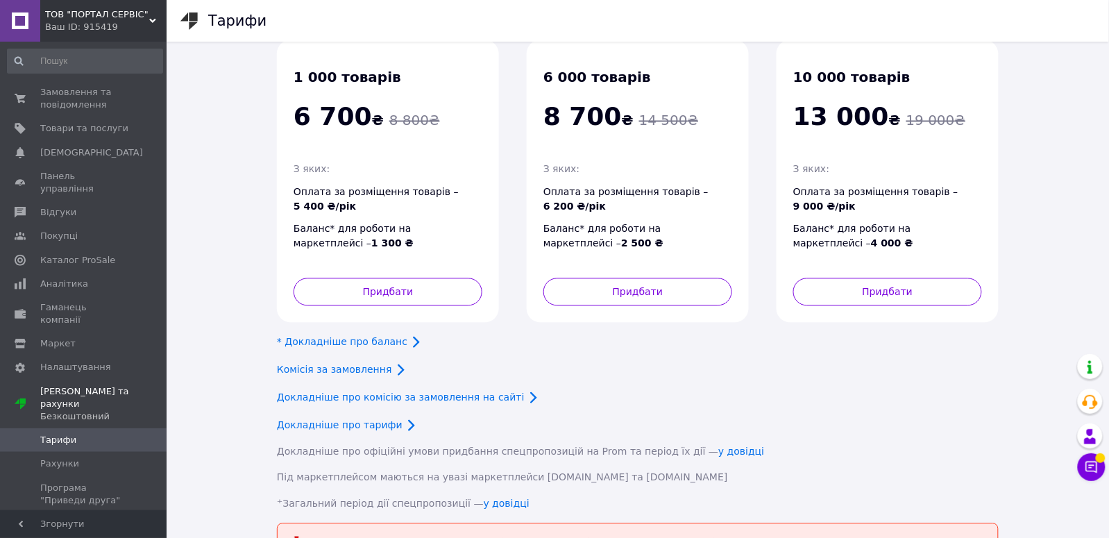
scroll to position [674, 0]
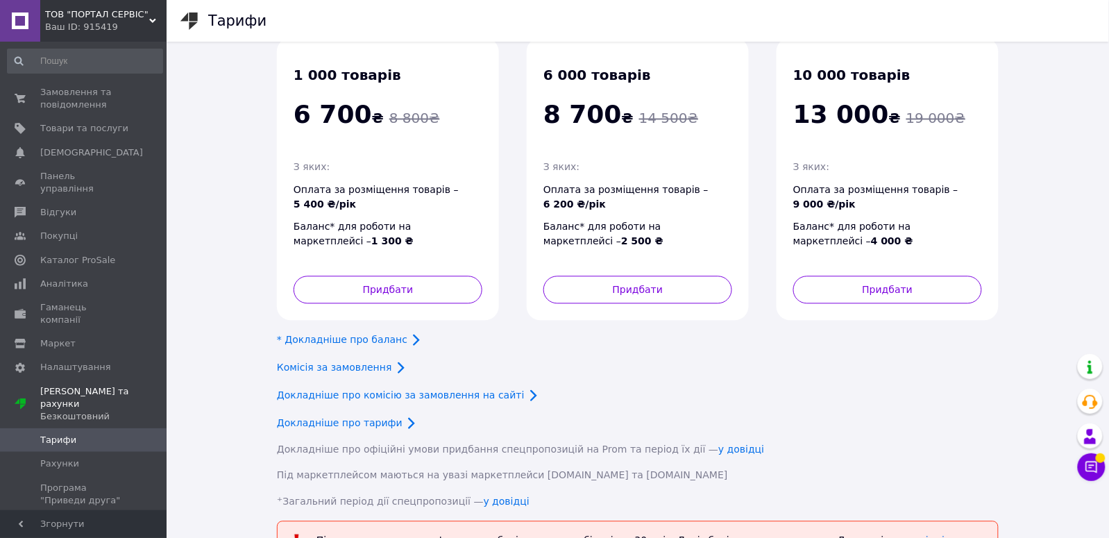
click at [866, 528] on div "Після завершення тарифу товари зберігаються в кабінеті ще 30 днів. Далі зберіга…" at bounding box center [652, 541] width 682 height 26
click at [908, 535] on link "довідці" at bounding box center [926, 540] width 37 height 11
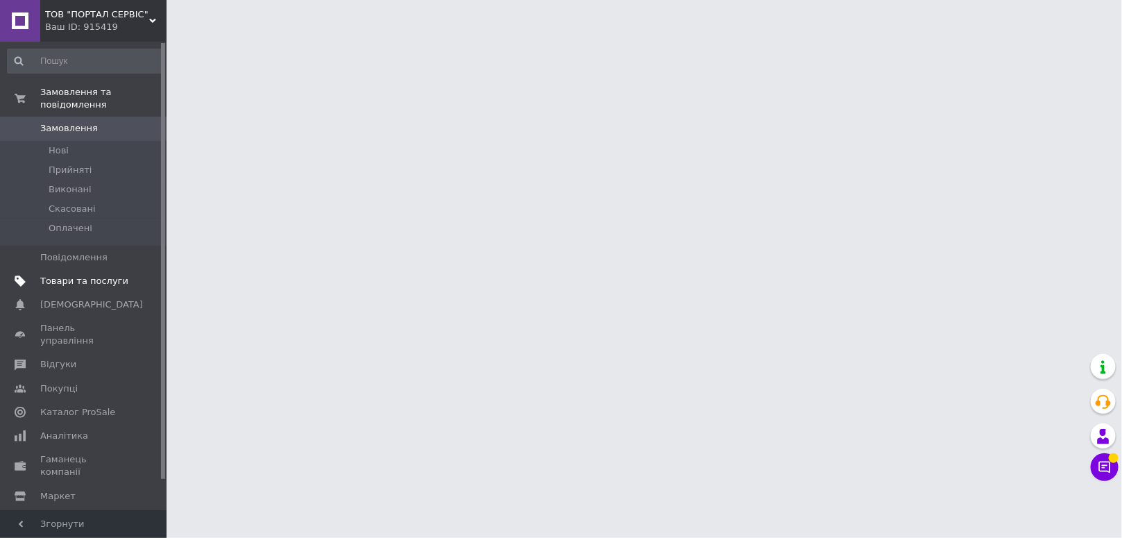
click at [73, 285] on span "Товари та послуги" at bounding box center [84, 281] width 88 height 12
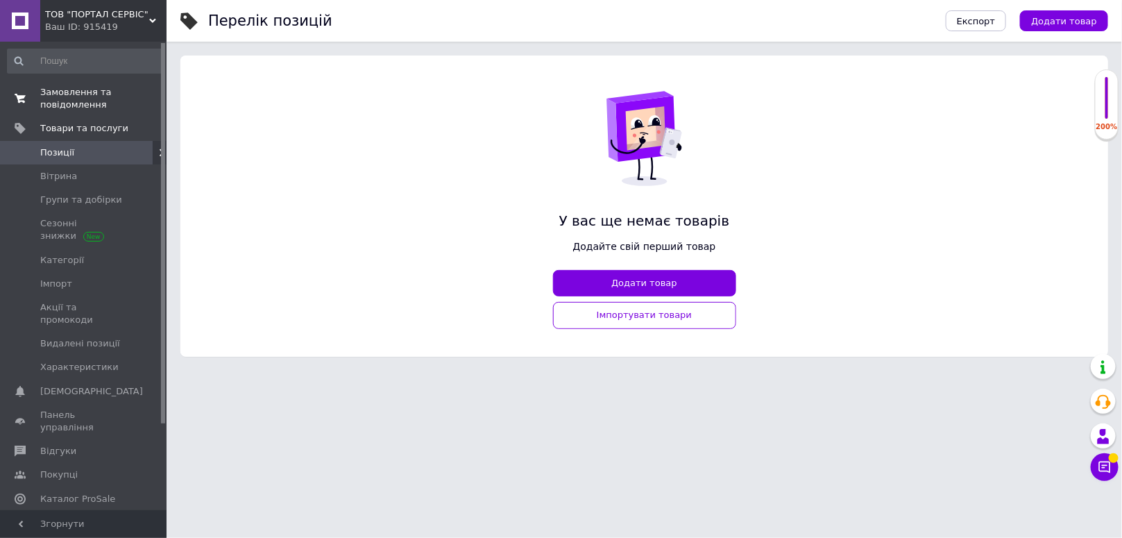
click at [71, 108] on span "Замовлення та повідомлення" at bounding box center [84, 98] width 88 height 25
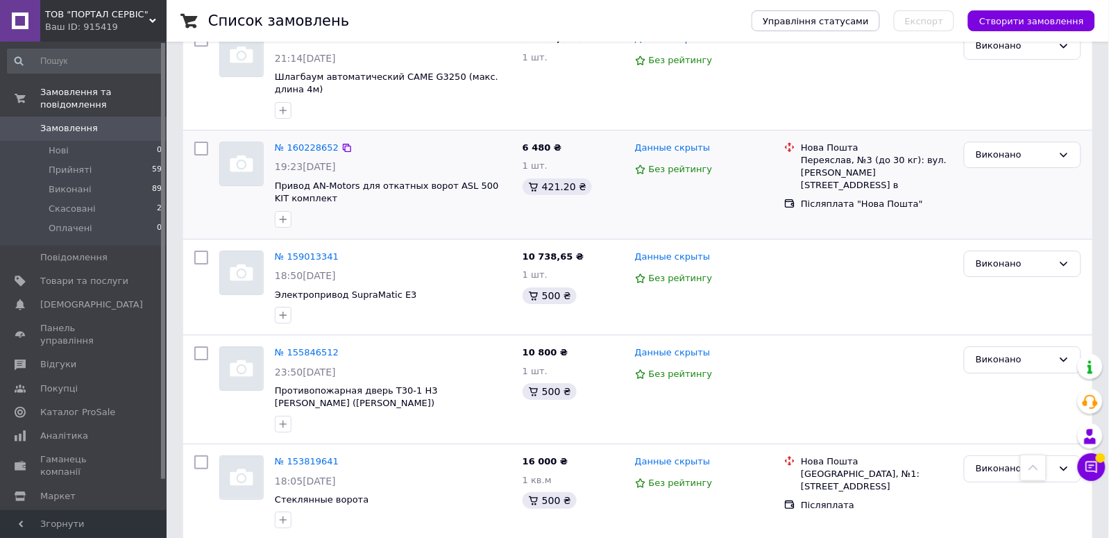
scroll to position [1458, 0]
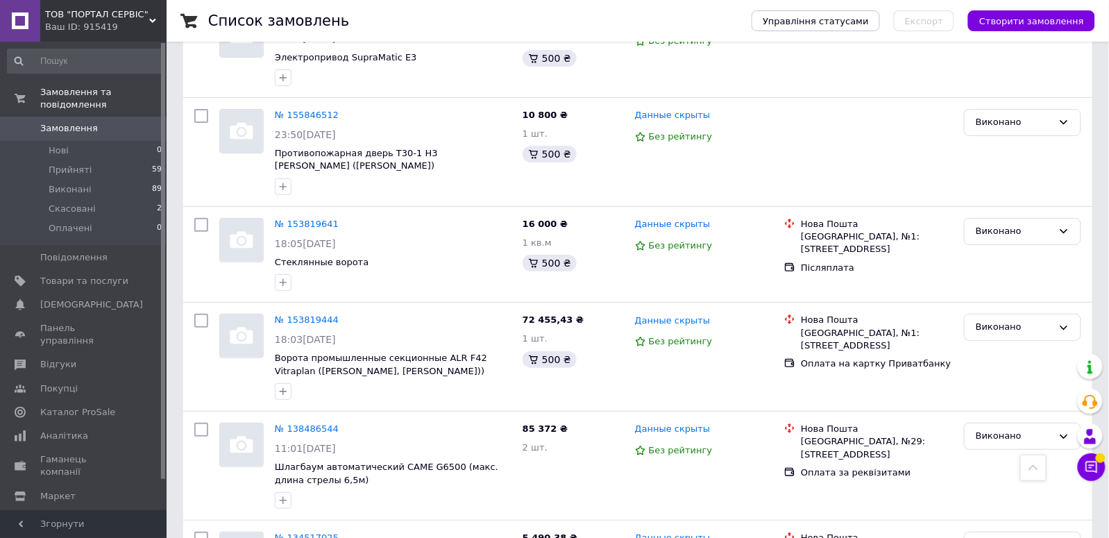
click at [146, 19] on span "ТОВ "ПОРТАЛ СЕРВІС"" at bounding box center [97, 14] width 104 height 12
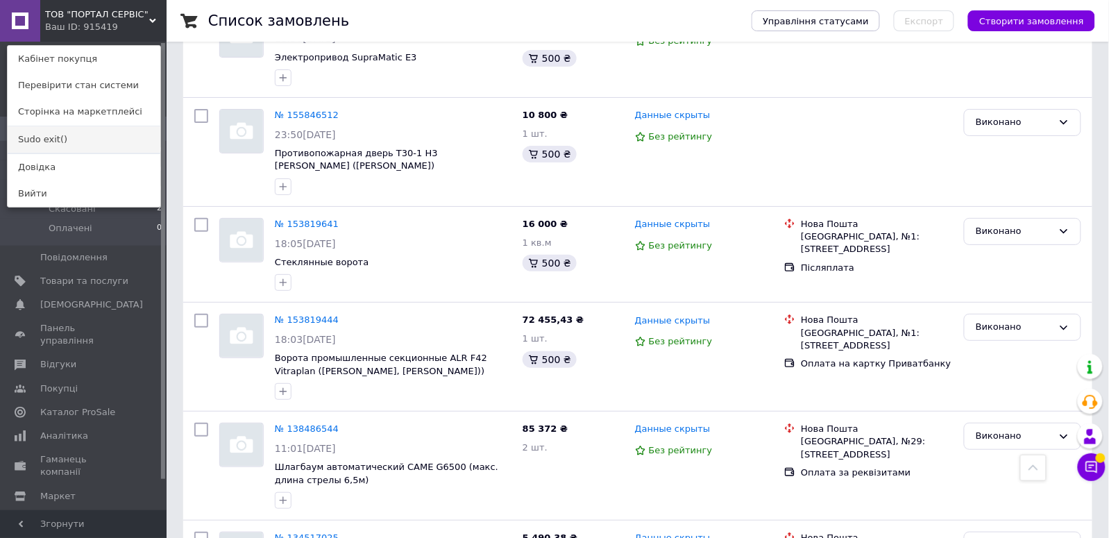
click at [64, 140] on link "Sudo exit()" at bounding box center [84, 139] width 153 height 26
click at [64, 140] on link "Замовлення 0" at bounding box center [85, 129] width 170 height 24
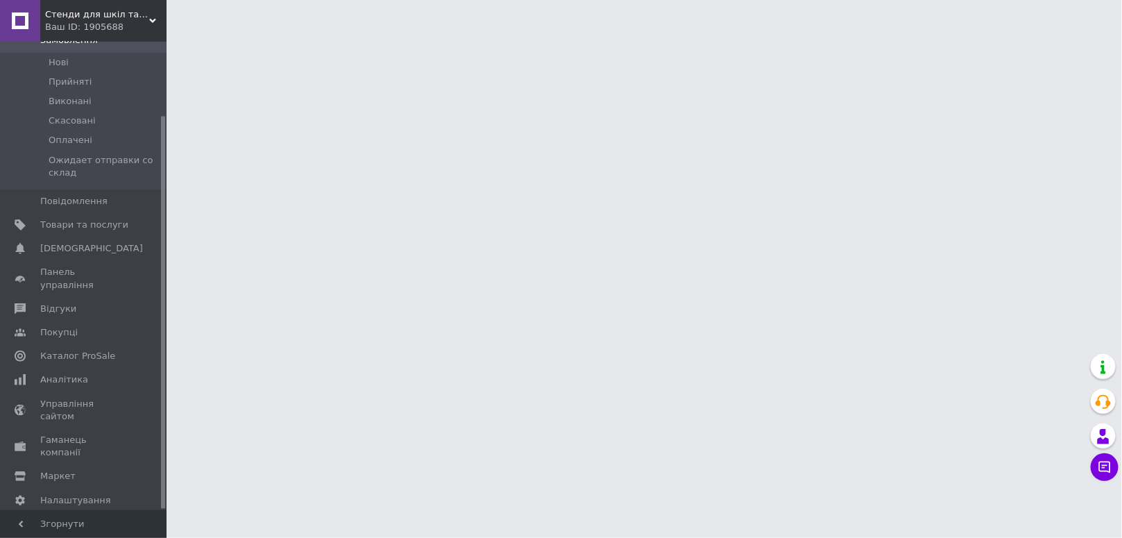
click at [83, 518] on span "[PERSON_NAME] та рахунки Безкоштовний" at bounding box center [84, 537] width 88 height 38
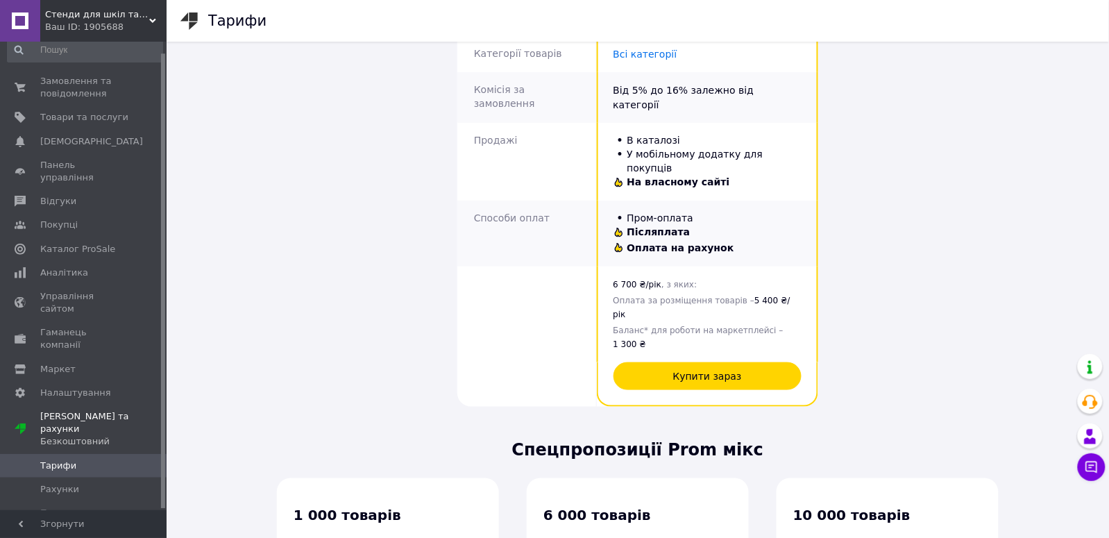
scroll to position [521, 0]
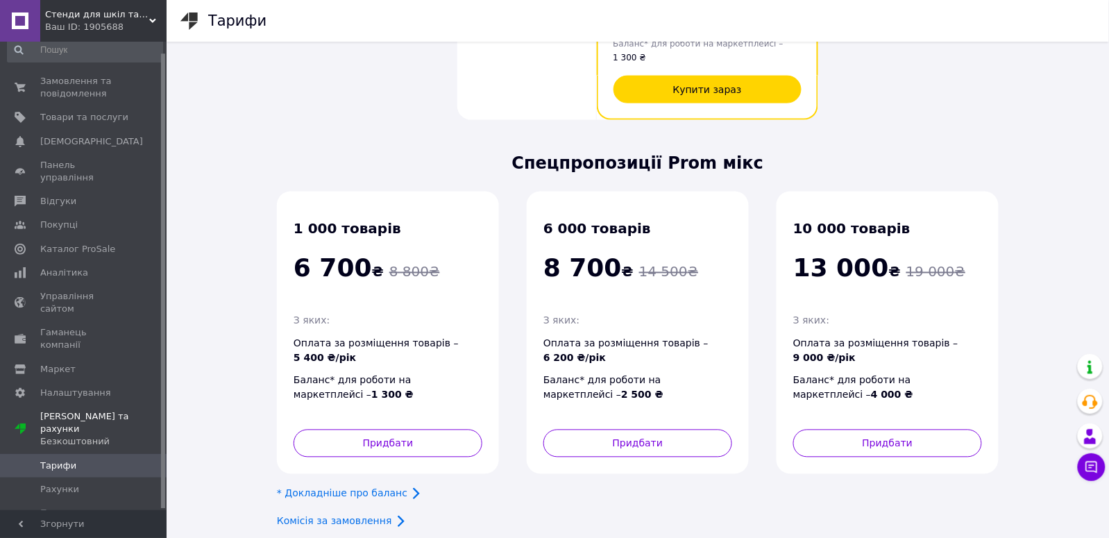
click at [133, 11] on span "Стенди для шкіл та садочків від Майстерні зовнішньої реклами "R_W"" at bounding box center [97, 14] width 104 height 12
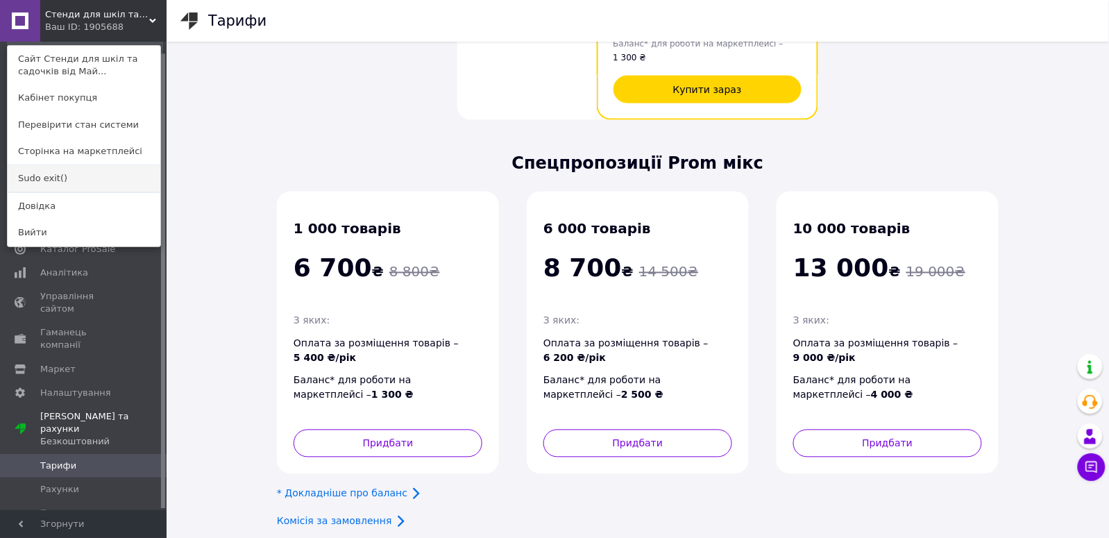
click at [56, 178] on link "Sudo exit()" at bounding box center [84, 178] width 153 height 26
